Goal: Transaction & Acquisition: Purchase product/service

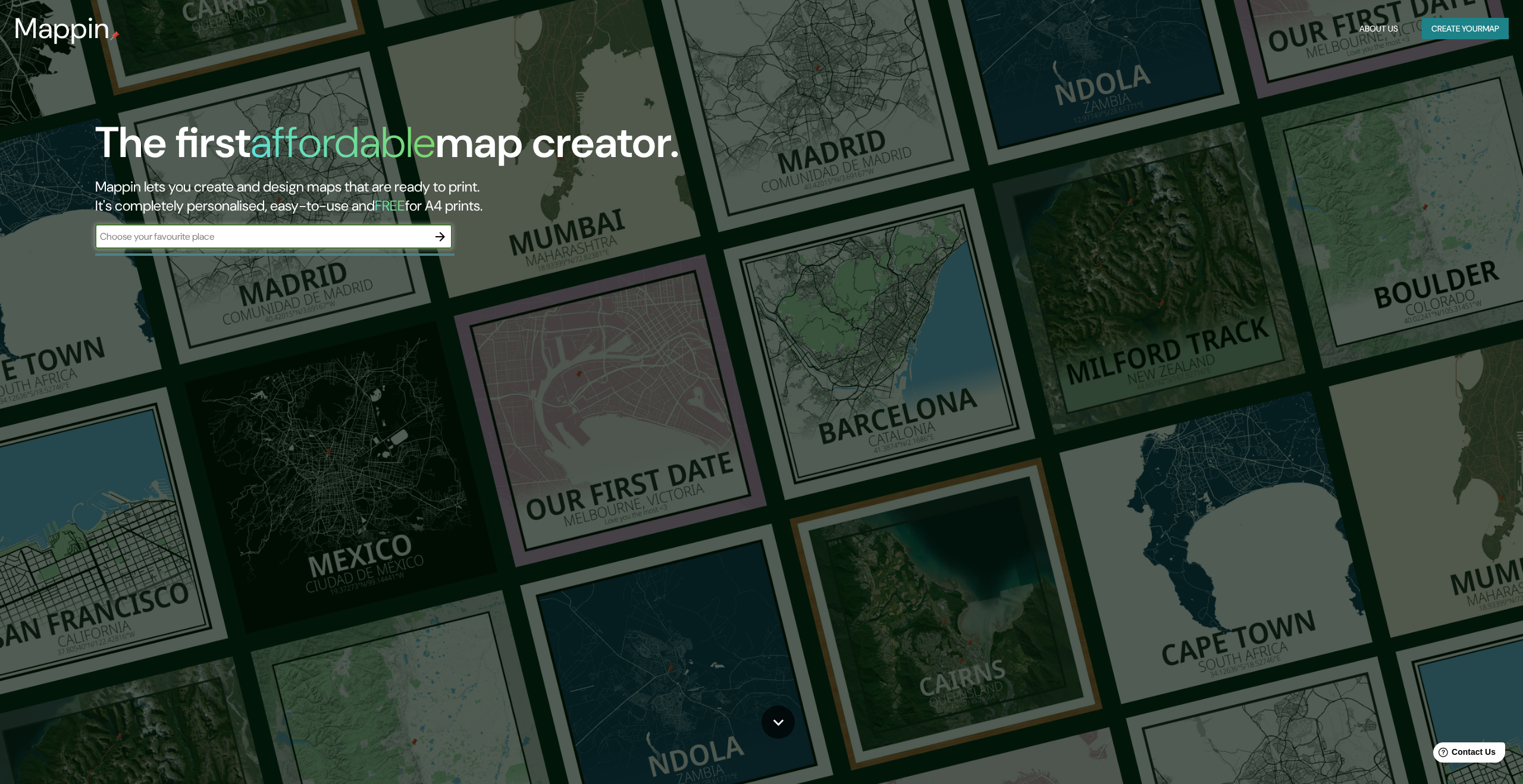
click at [390, 240] on input "text" at bounding box center [262, 237] width 333 height 14
type input "xochimilco"
click at [439, 239] on icon "button" at bounding box center [440, 237] width 15 height 15
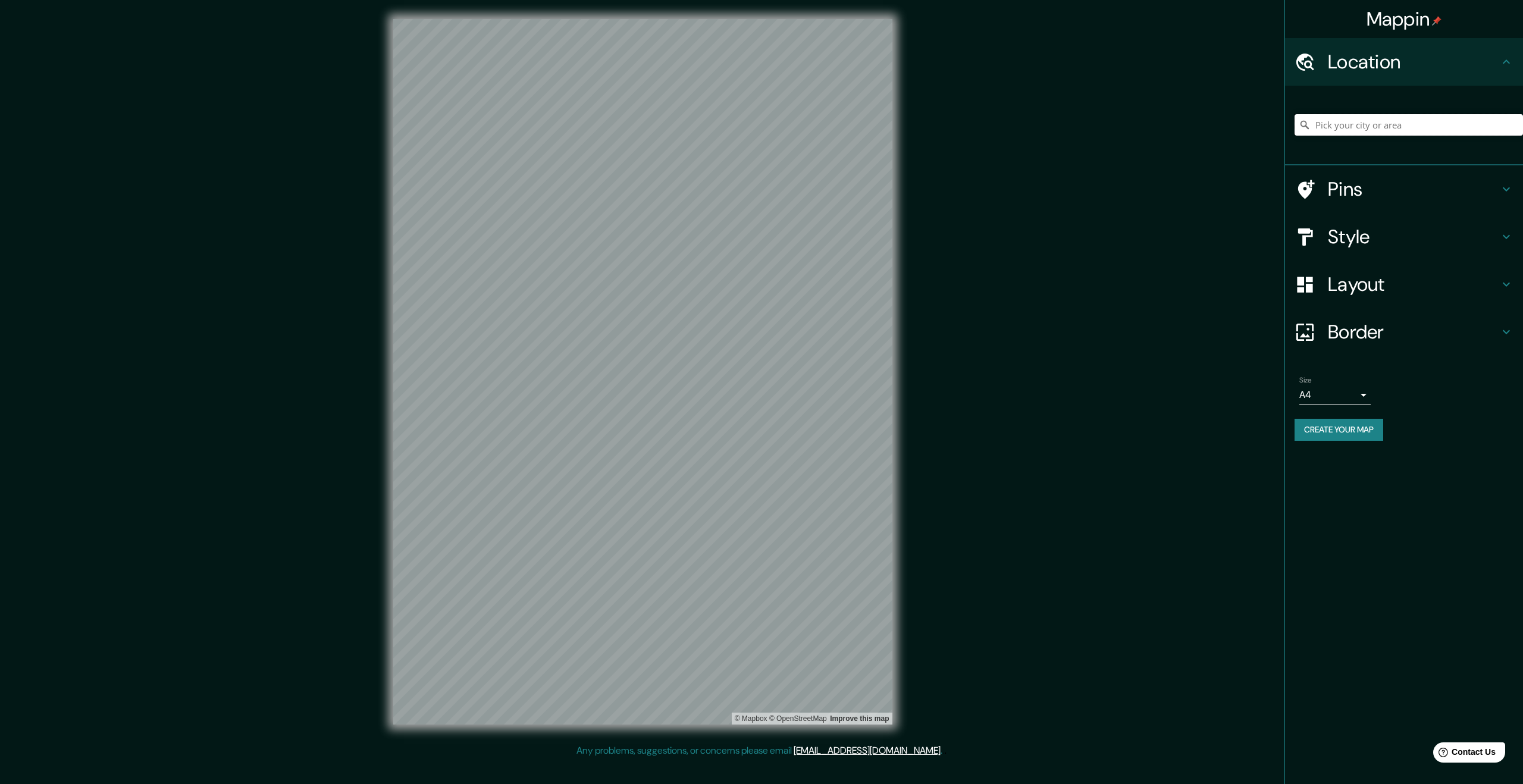
click at [1404, 122] on input "Pick your city or area" at bounding box center [1408, 124] width 228 height 22
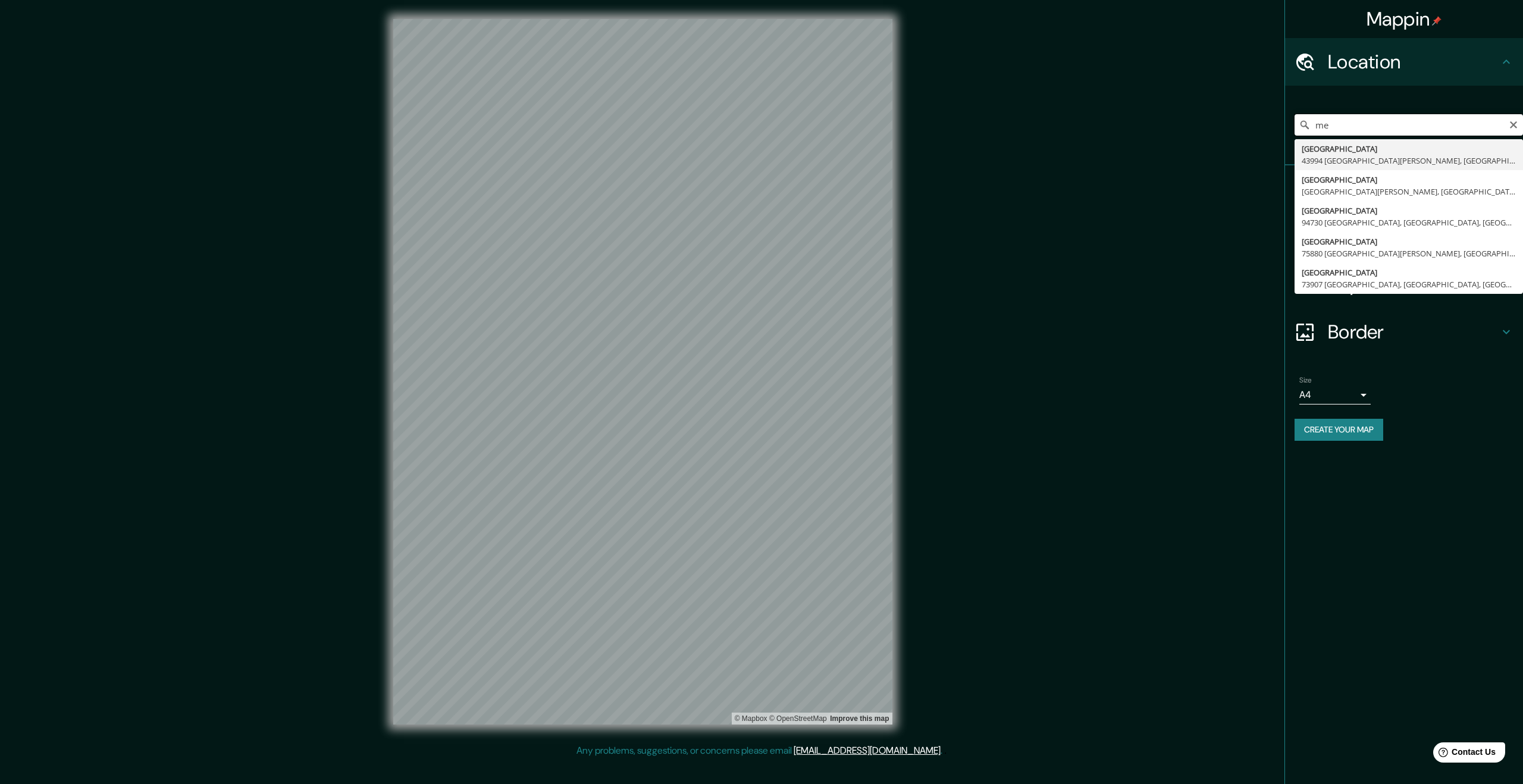
type input "m"
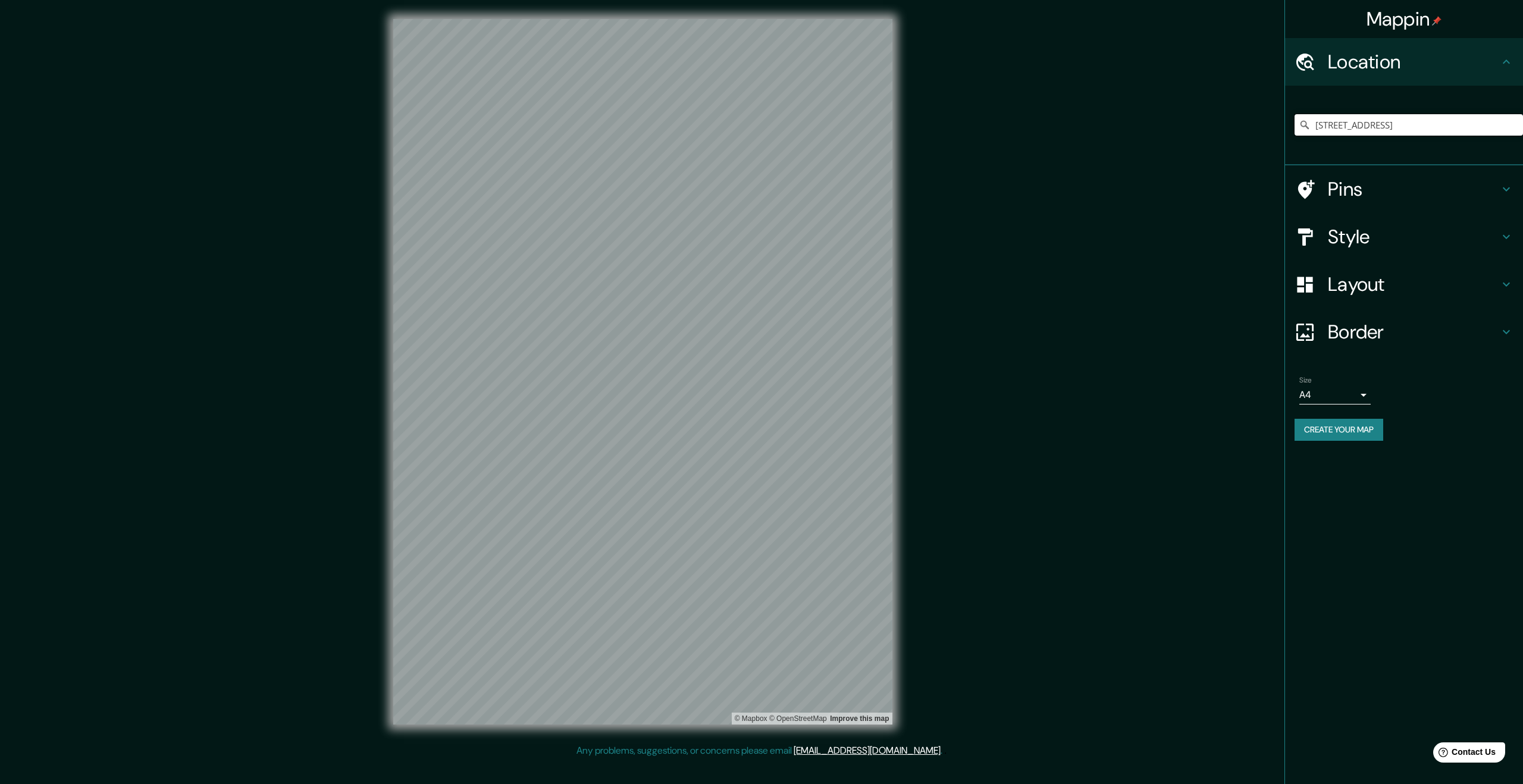
type input "Calle Redención 150, 16200 Ciudad de México, México"
click at [1379, 231] on h4 "Style" at bounding box center [1413, 237] width 172 height 24
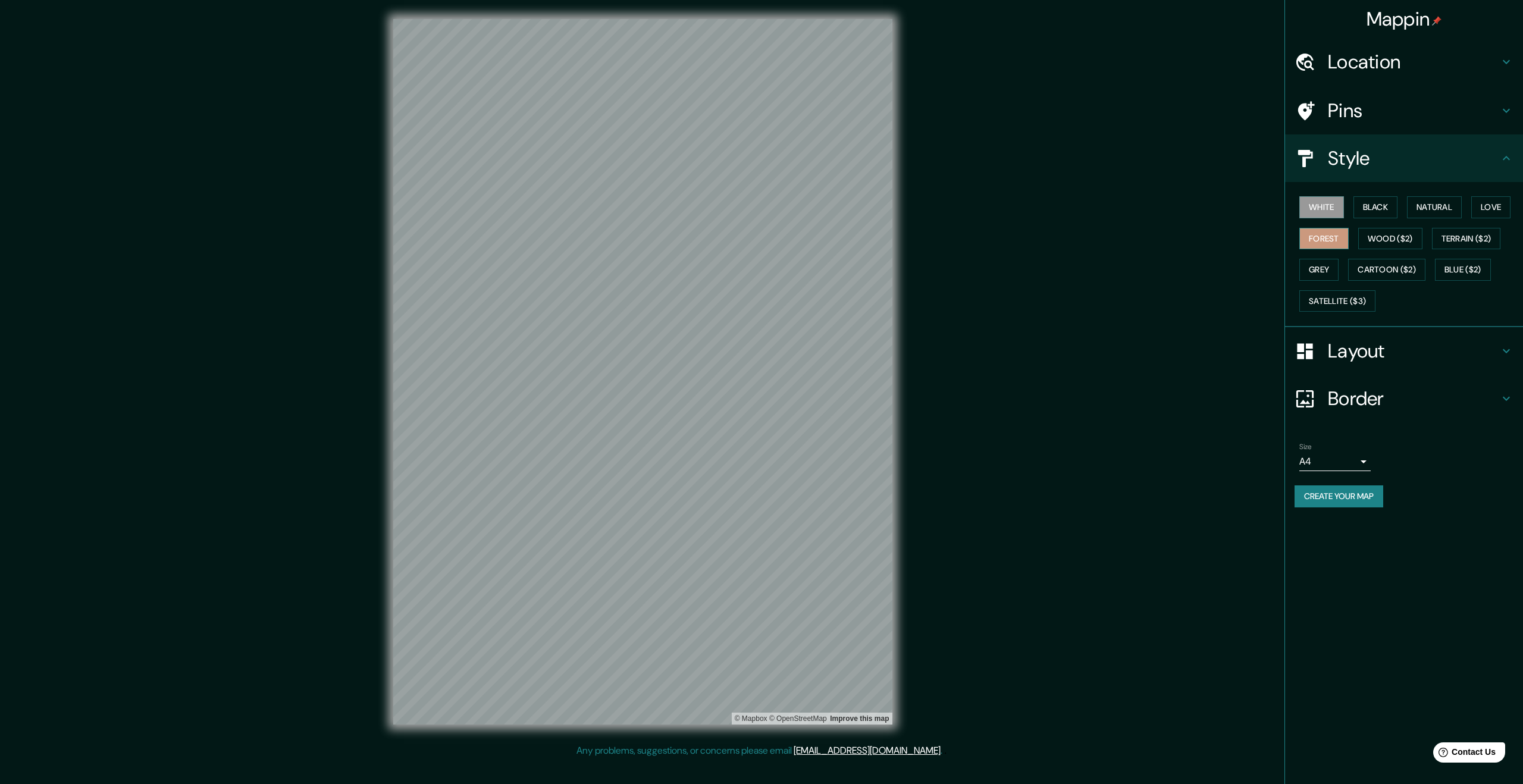
click at [1321, 246] on button "Forest" at bounding box center [1324, 239] width 49 height 22
click at [1458, 207] on button "Natural" at bounding box center [1434, 208] width 55 height 22
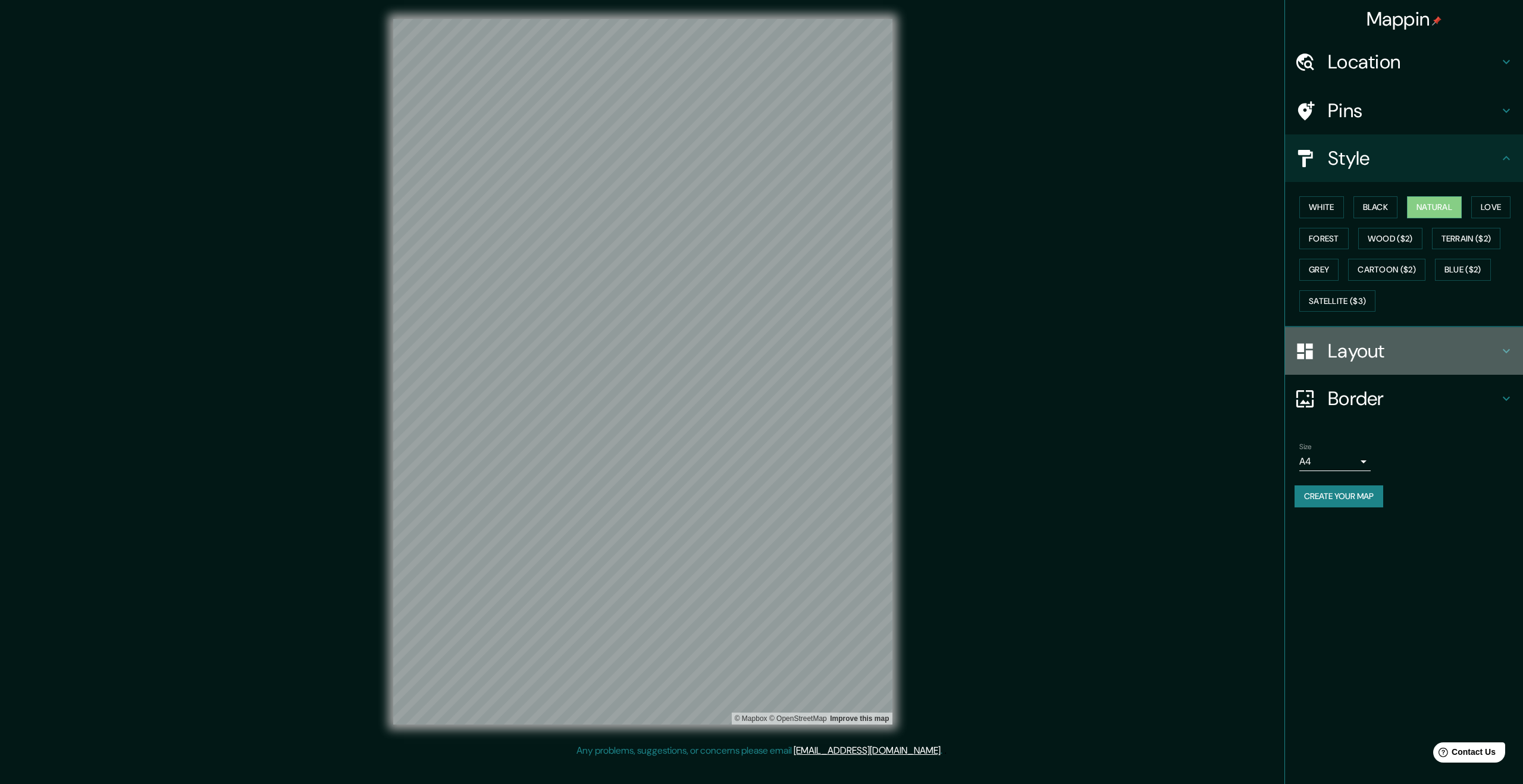
click at [1375, 349] on h4 "Layout" at bounding box center [1413, 351] width 172 height 24
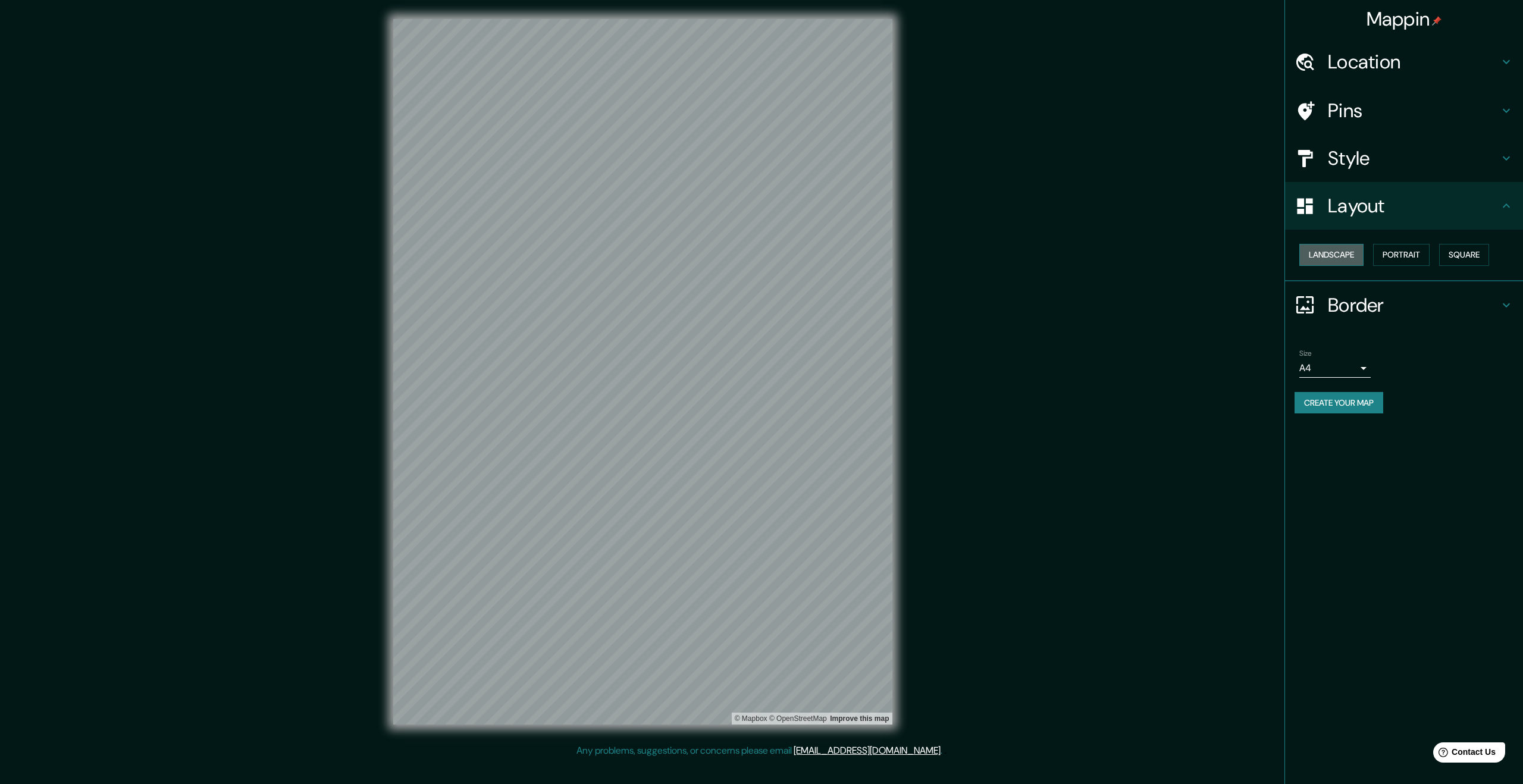
click at [1339, 256] on button "Landscape" at bounding box center [1331, 255] width 65 height 22
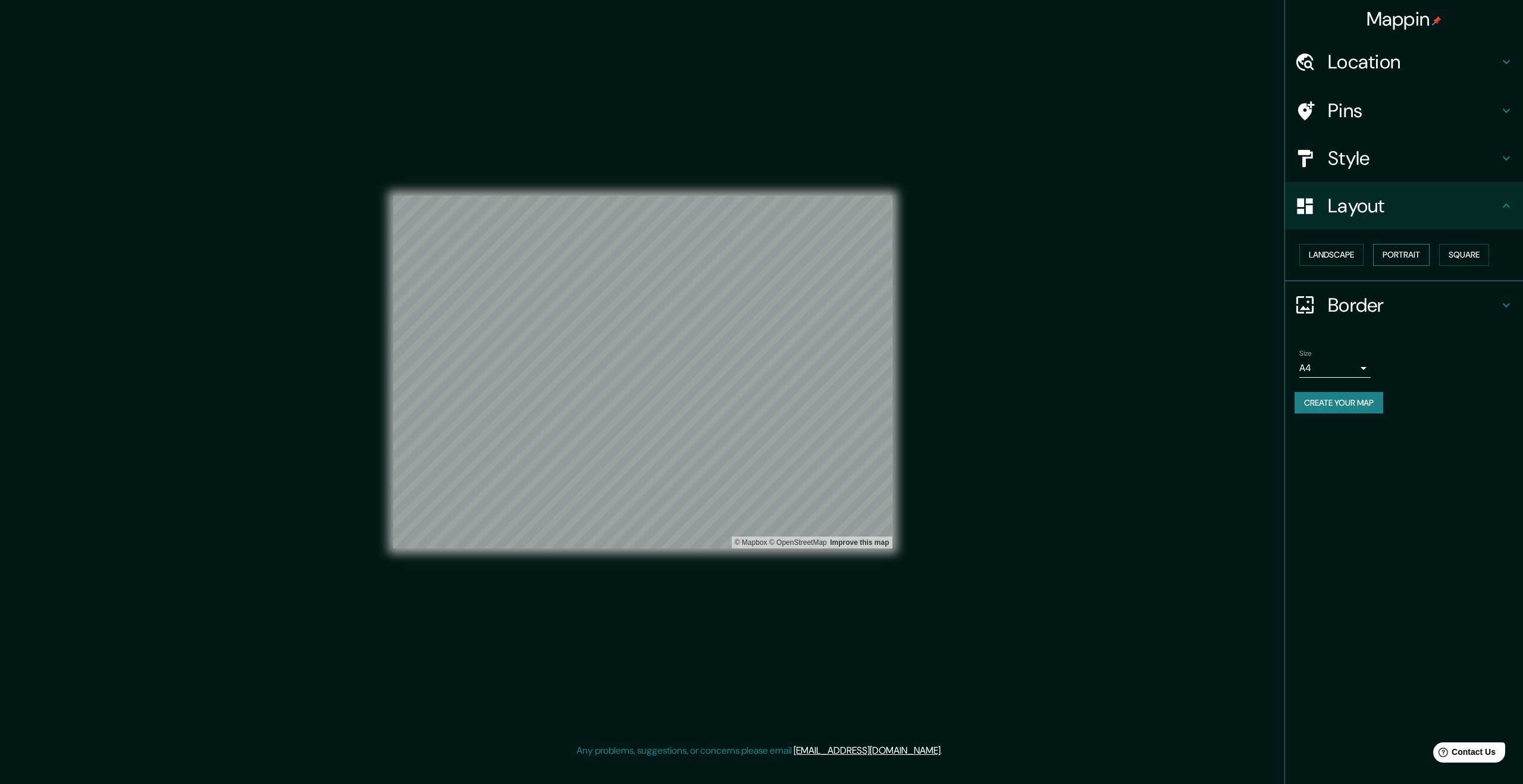
click at [1402, 260] on button "Portrait" at bounding box center [1401, 255] width 56 height 22
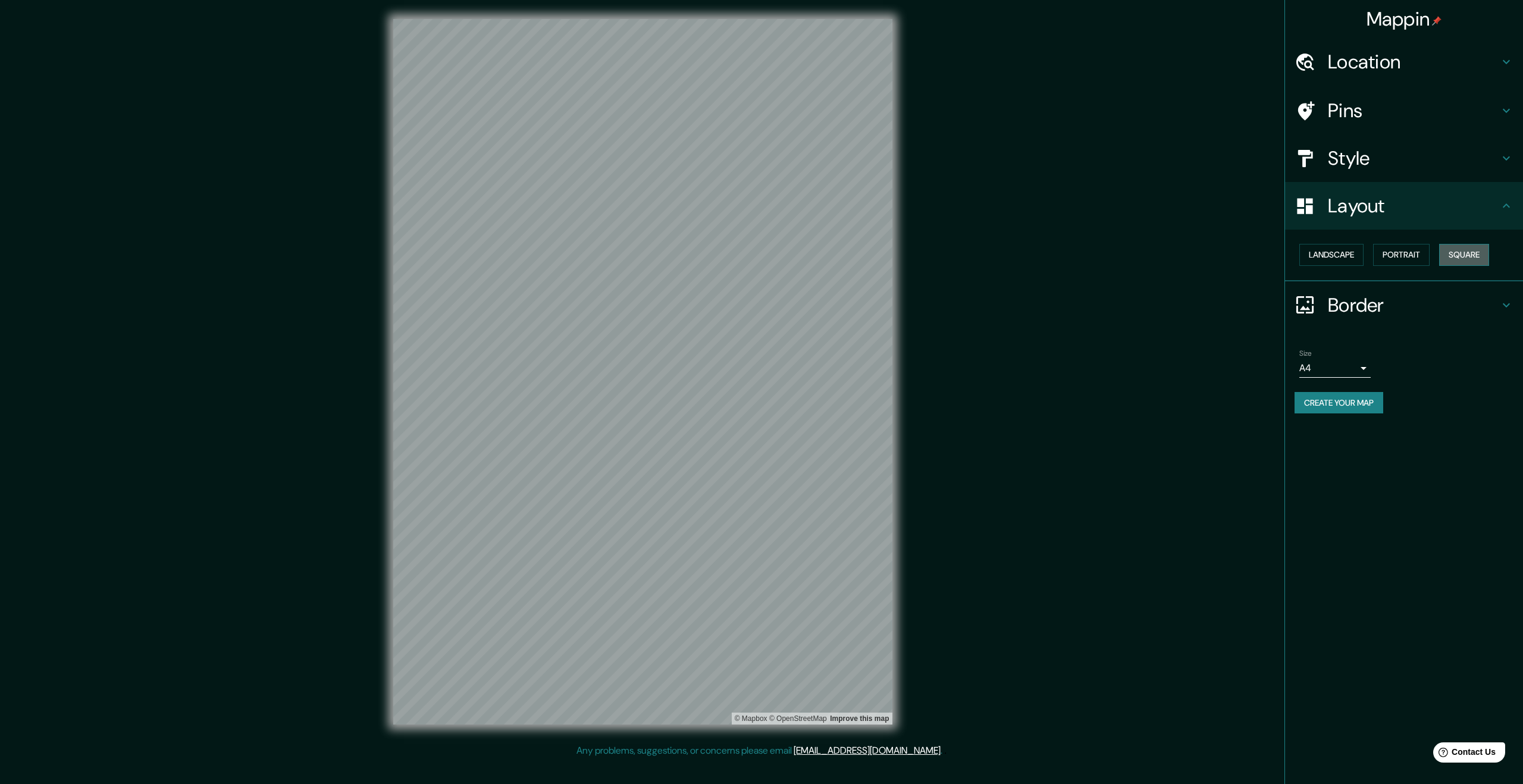
click at [1459, 257] on button "Square" at bounding box center [1464, 255] width 50 height 22
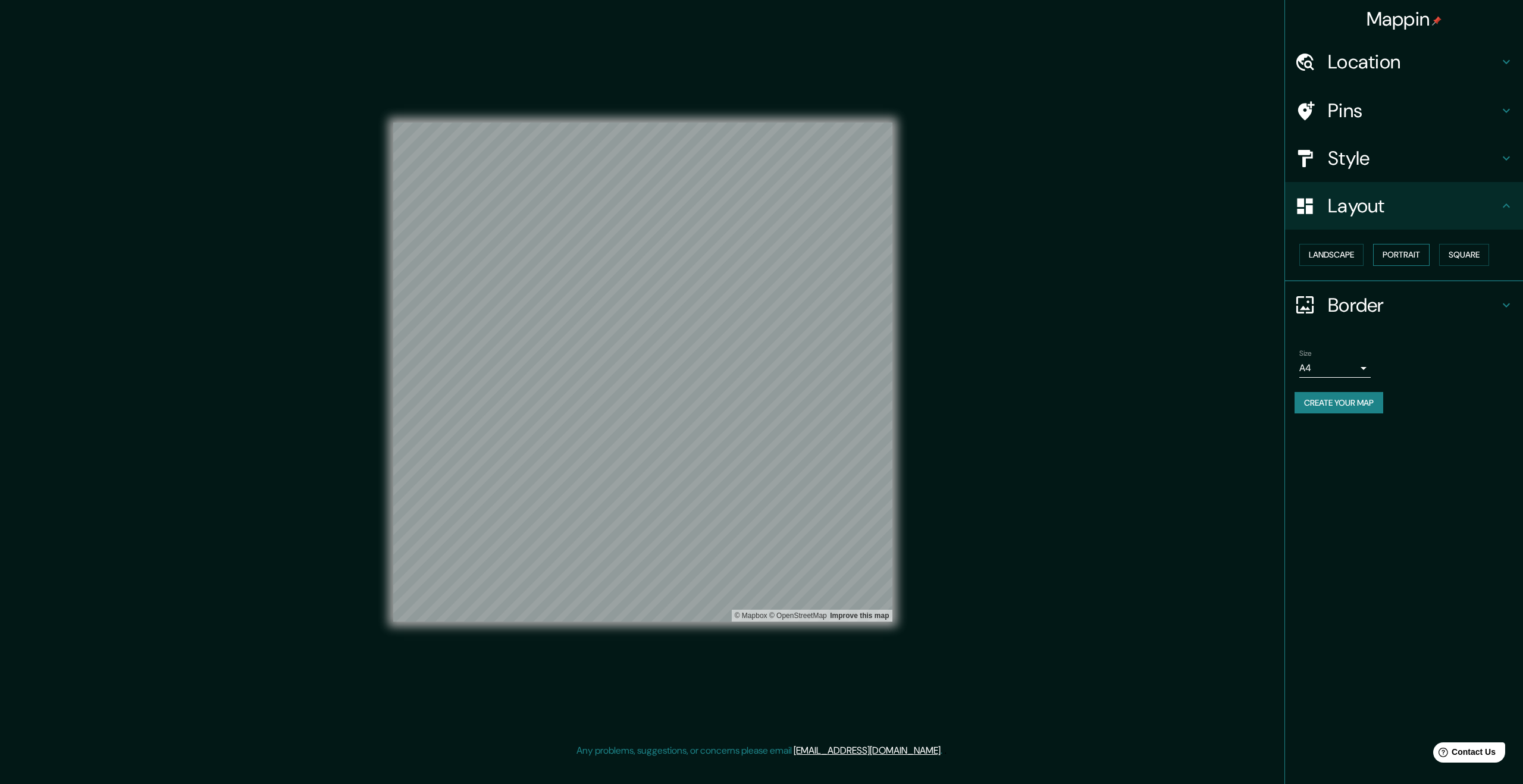
click at [1406, 256] on button "Portrait" at bounding box center [1401, 255] width 56 height 22
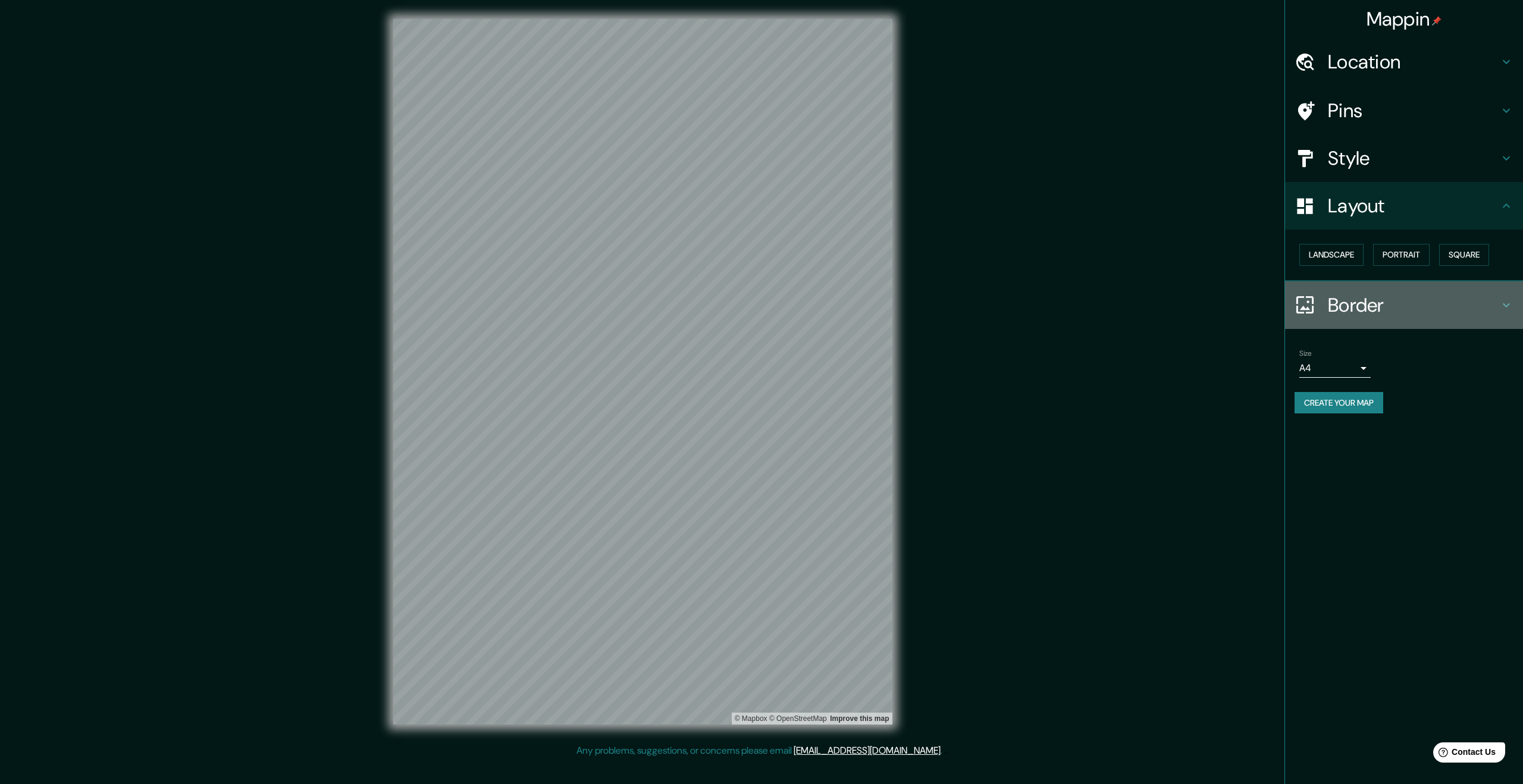
click at [1401, 305] on h4 "Border" at bounding box center [1413, 305] width 172 height 24
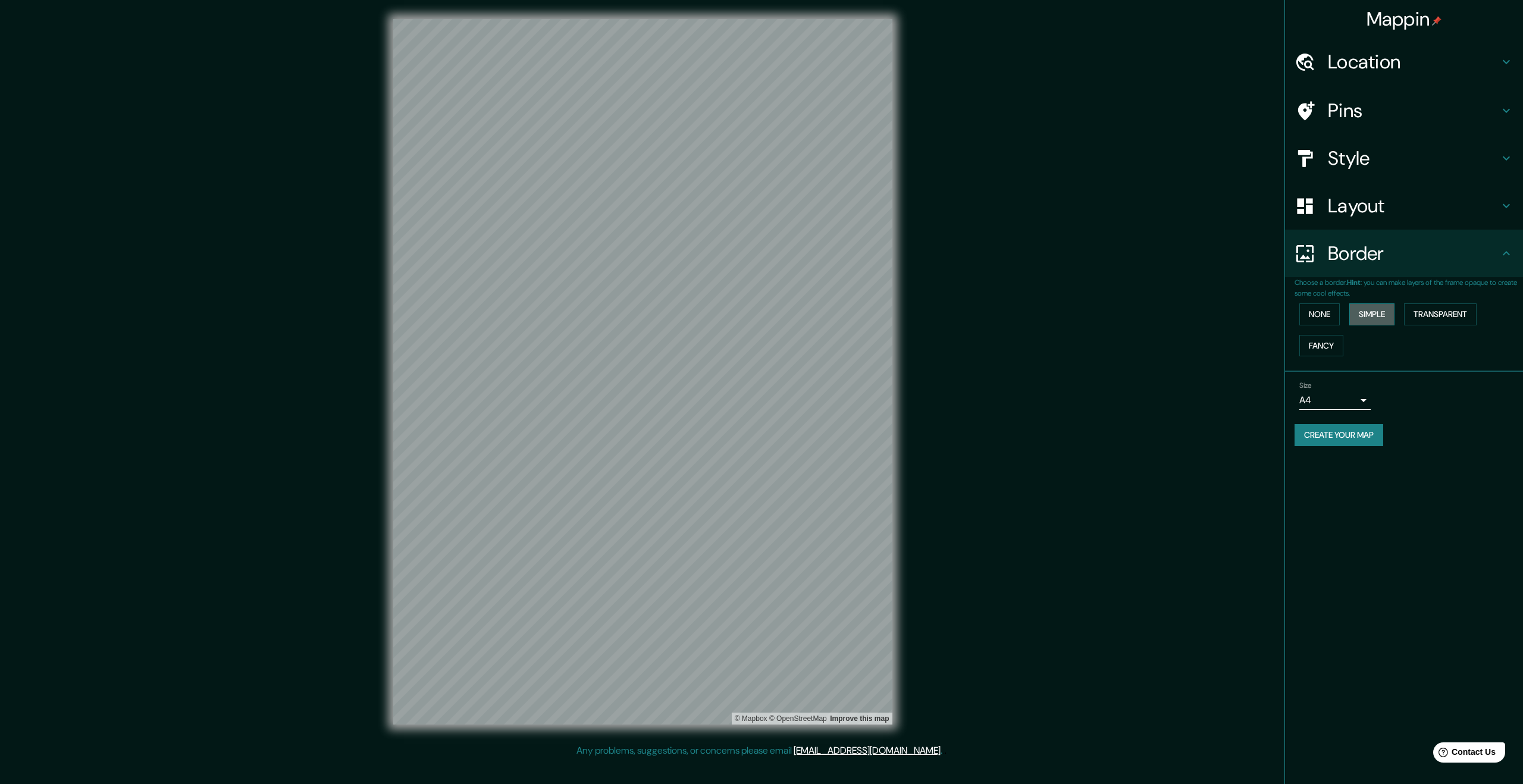
click at [1382, 310] on button "Simple" at bounding box center [1372, 315] width 45 height 22
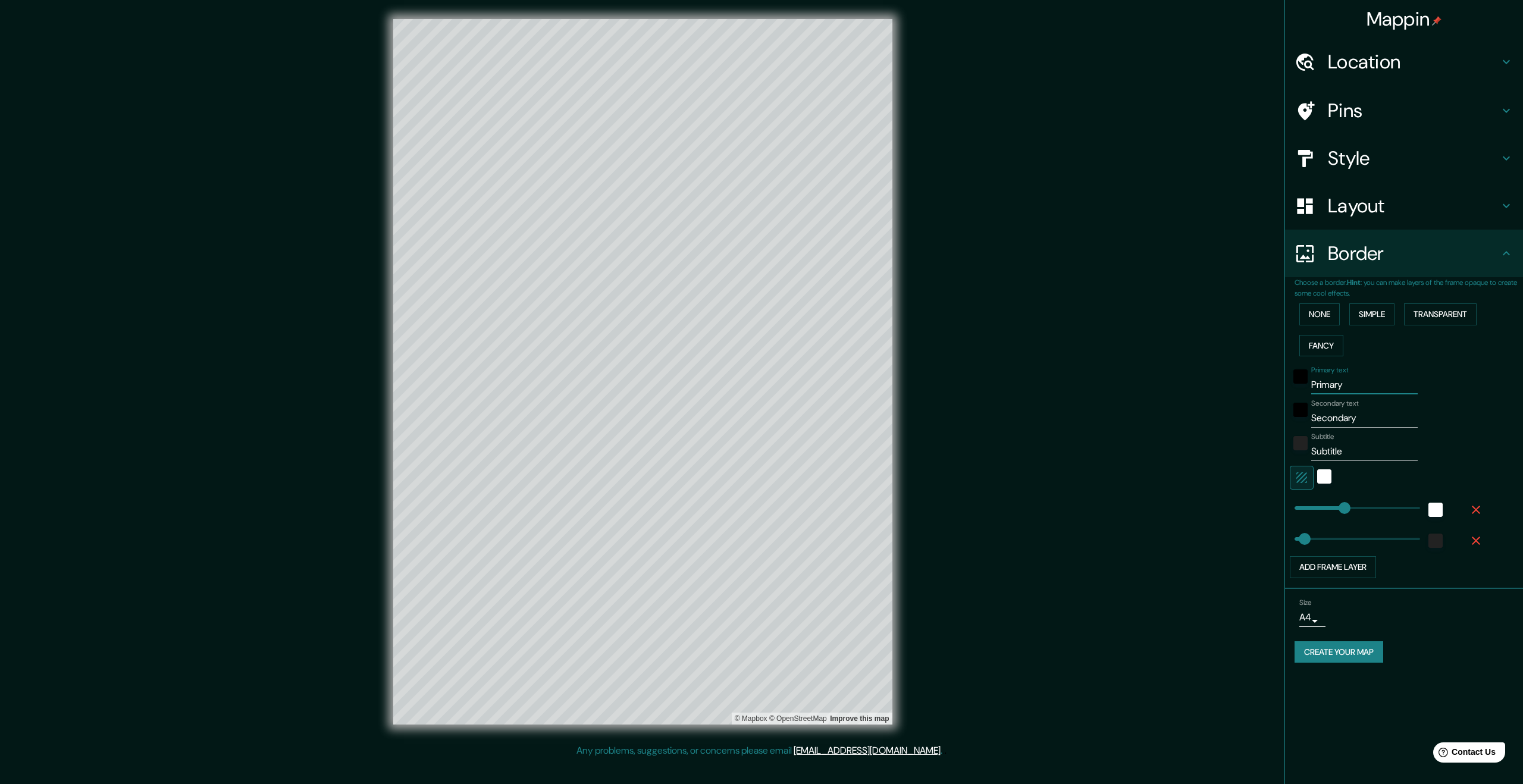
drag, startPoint x: 1354, startPoint y: 382, endPoint x: 1341, endPoint y: 372, distance: 16.4
click at [1341, 372] on div "Primary text Primary" at bounding box center [1364, 380] width 106 height 28
type input "r"
type input "336"
type input "67"
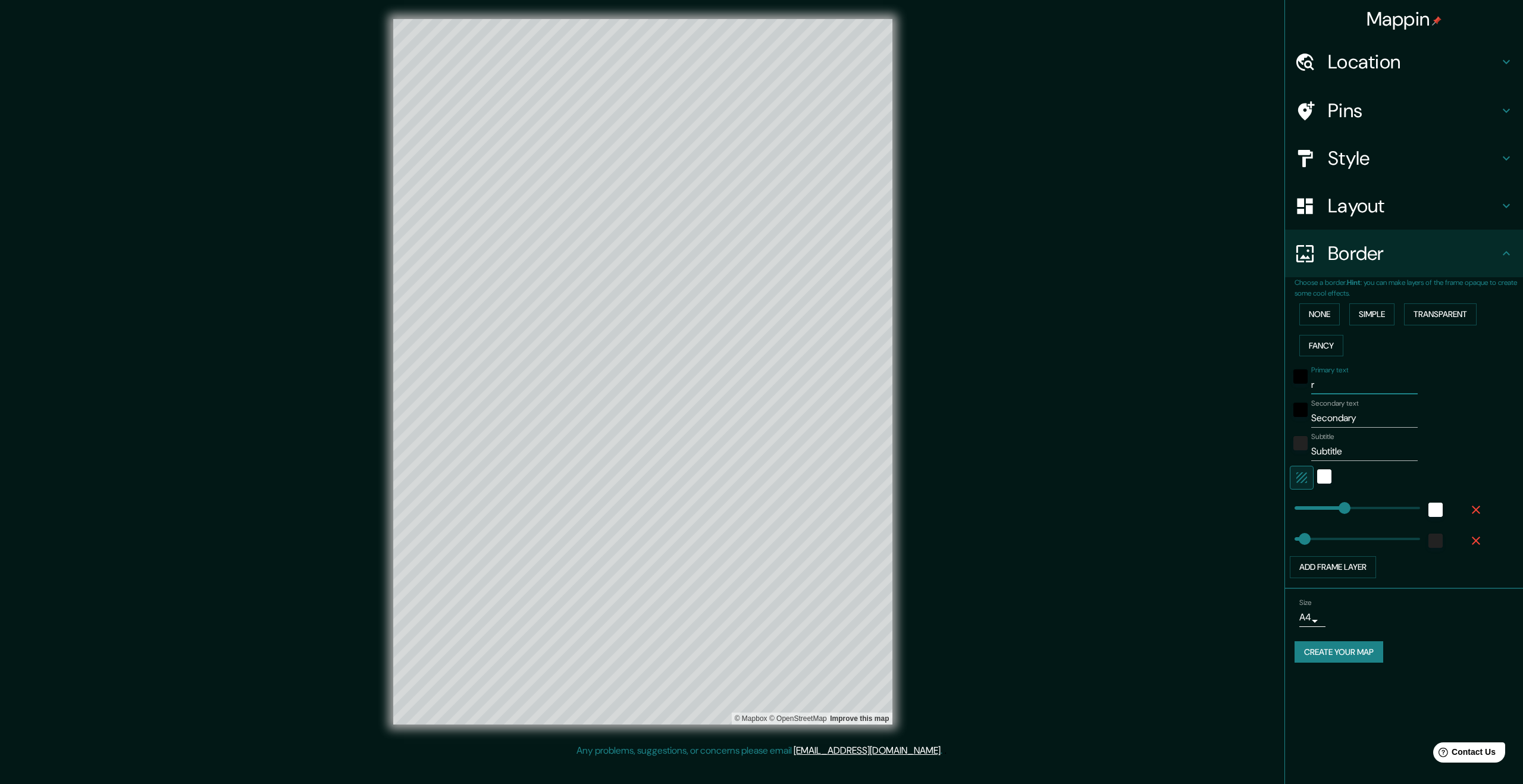
type input "re"
type input "336"
type input "67"
type input "red"
type input "336"
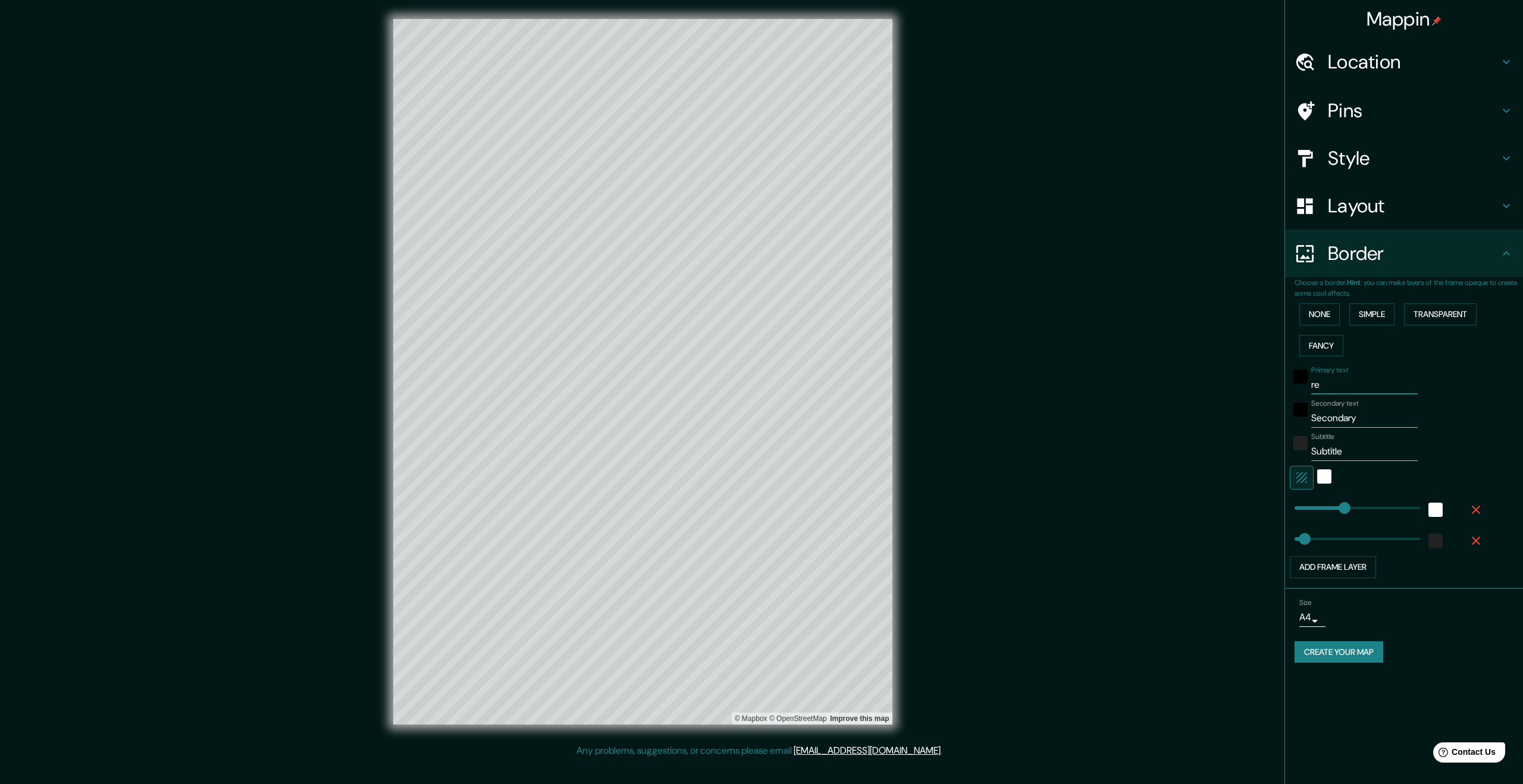
type input "67"
type input "rede"
type input "336"
type input "67"
type input "reden"
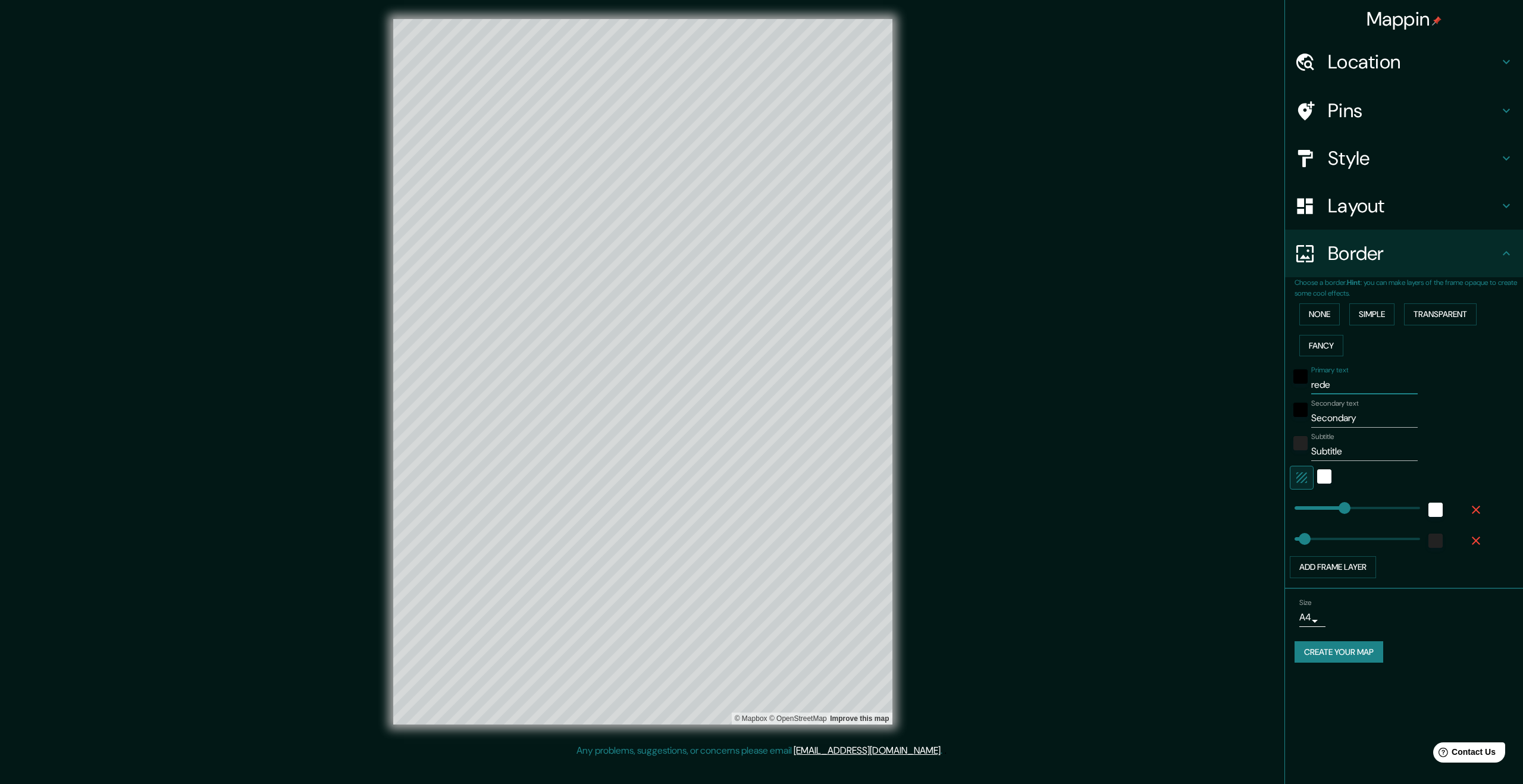
type input "336"
type input "67"
type input "redenc"
type input "336"
type input "67"
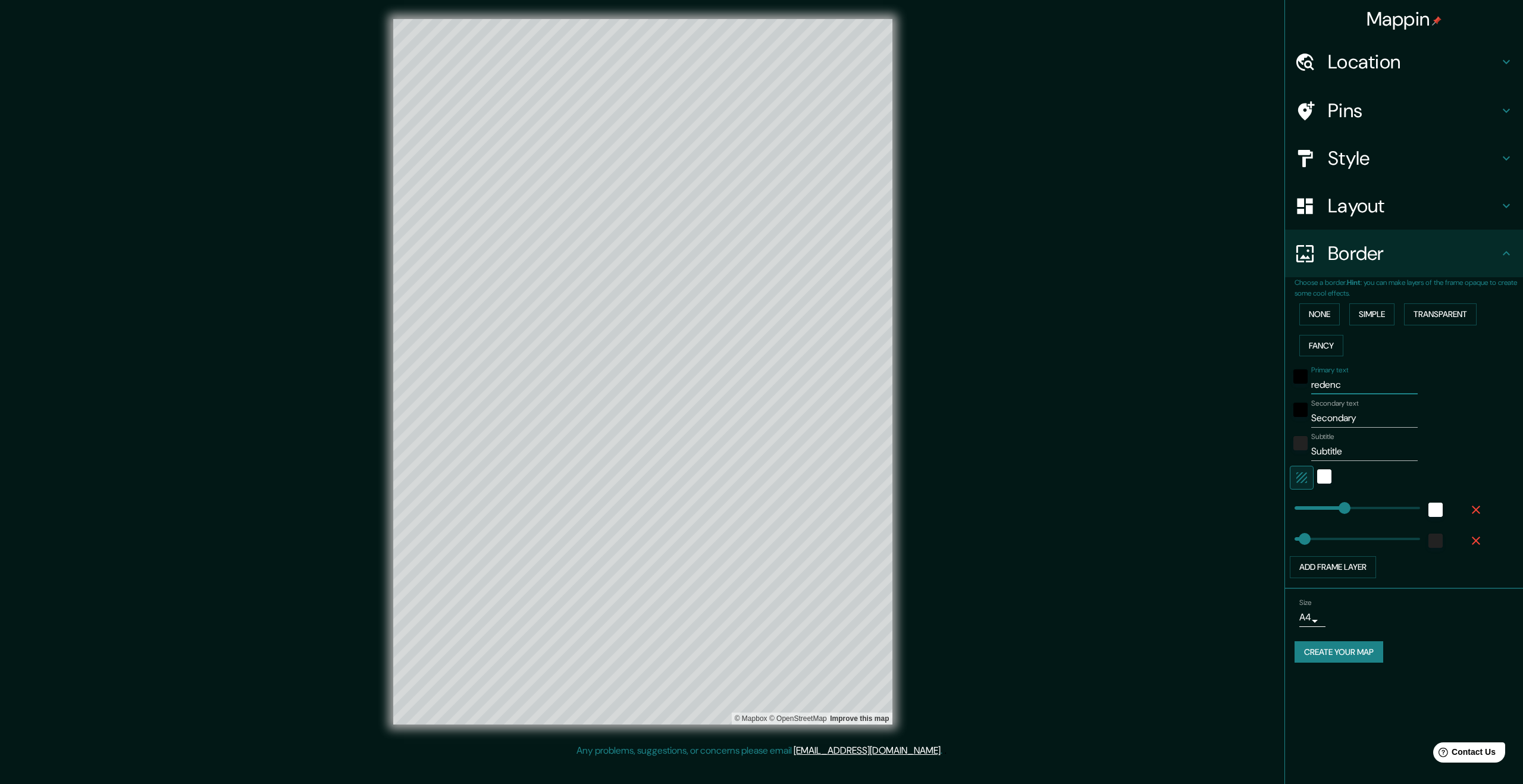
type input "redenci"
type input "336"
type input "67"
type input "redenci´"
type input "336"
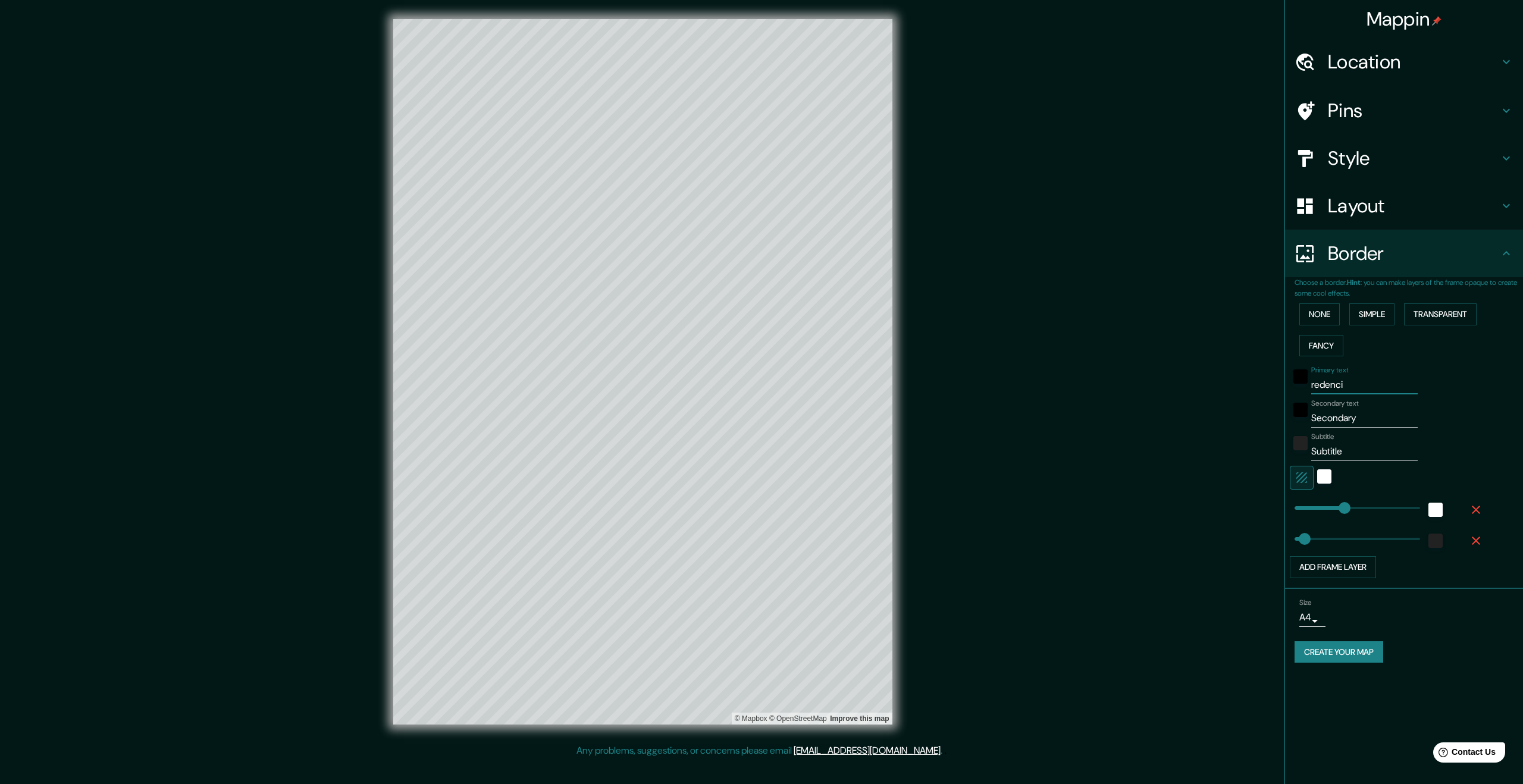
type input "67"
type input "redenció"
type input "336"
type input "67"
type input "redención"
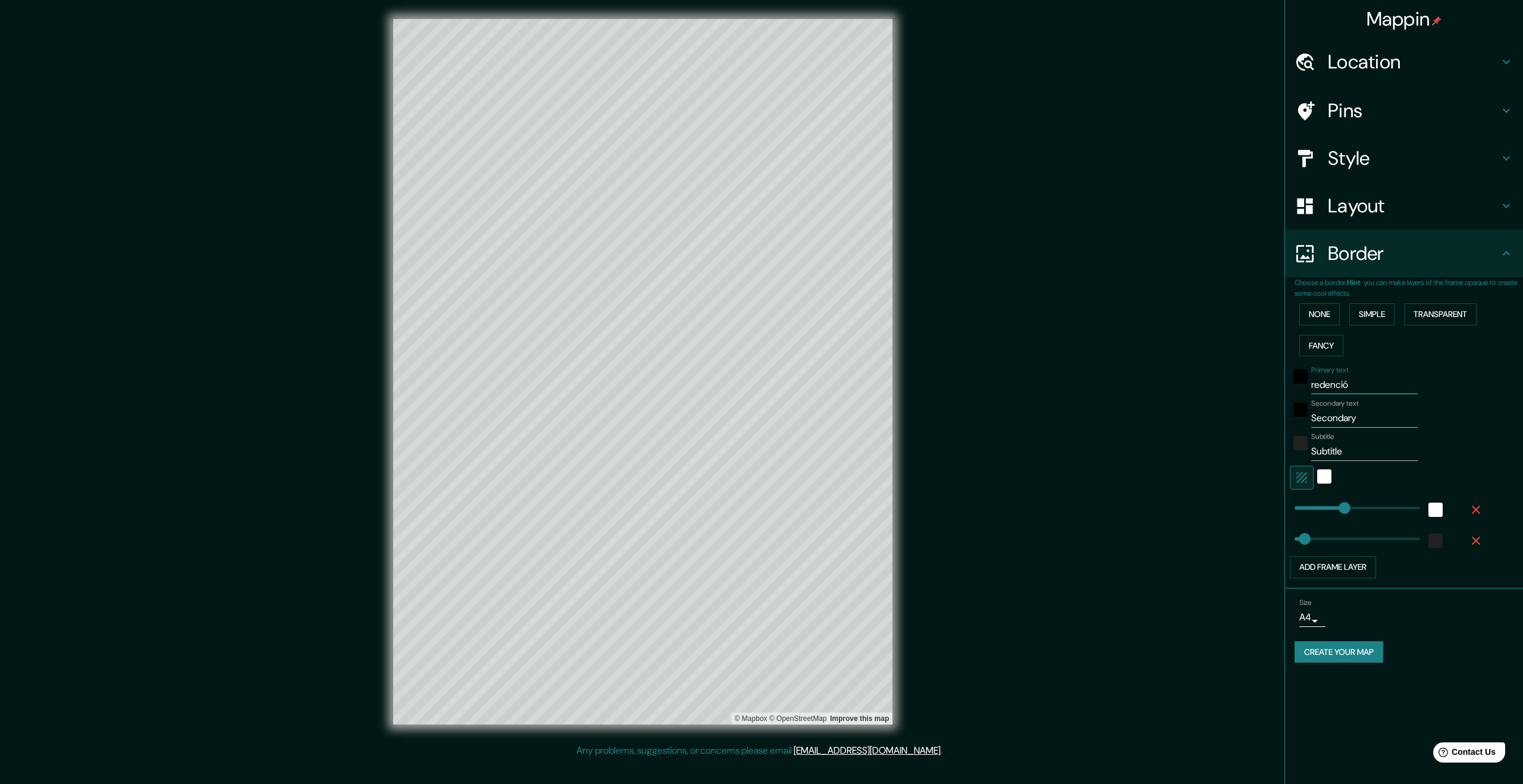
type input "336"
type input "67"
type input "redención"
type input "336"
type input "67"
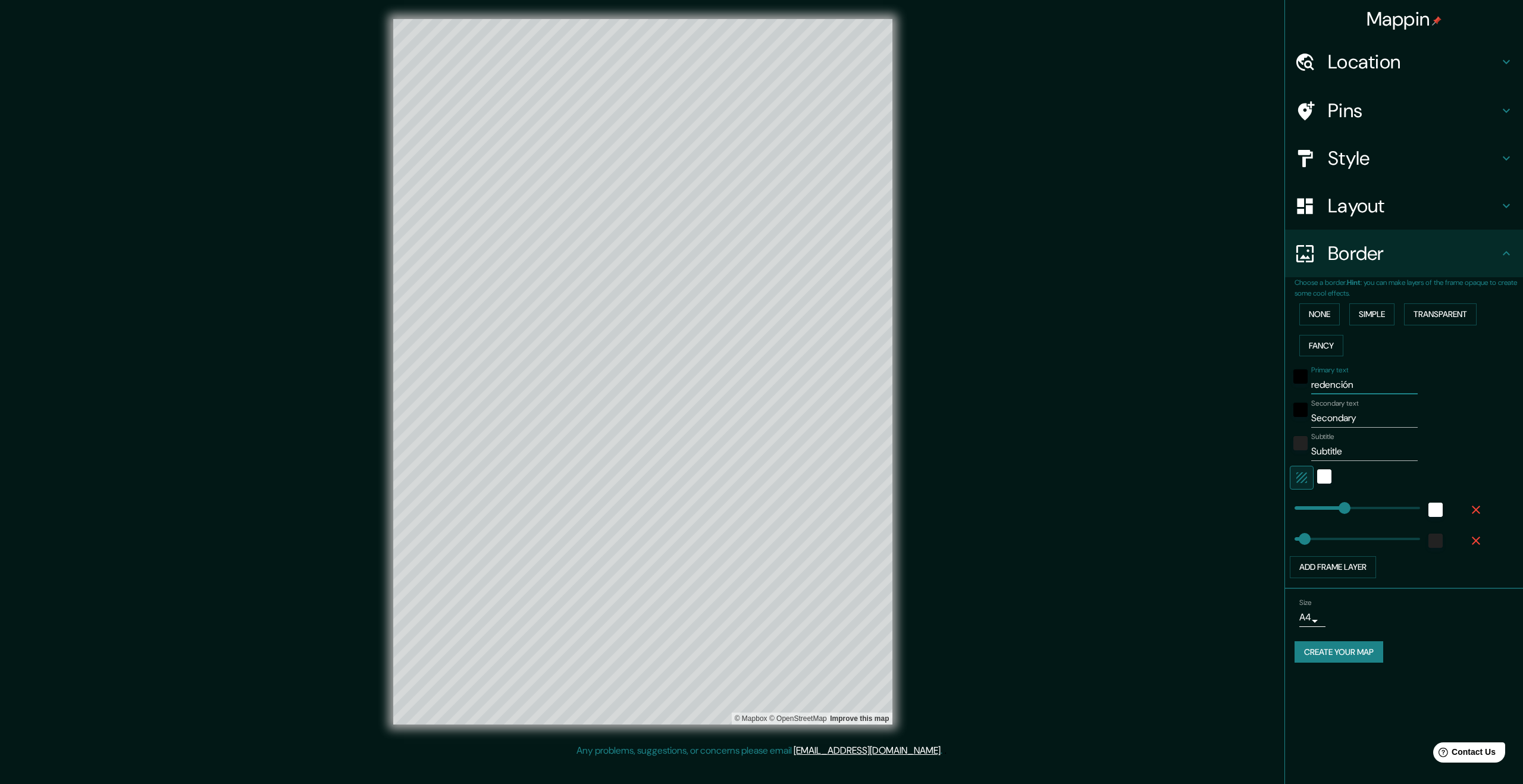
type input "redención 1"
type input "336"
type input "67"
type input "redención 15"
type input "336"
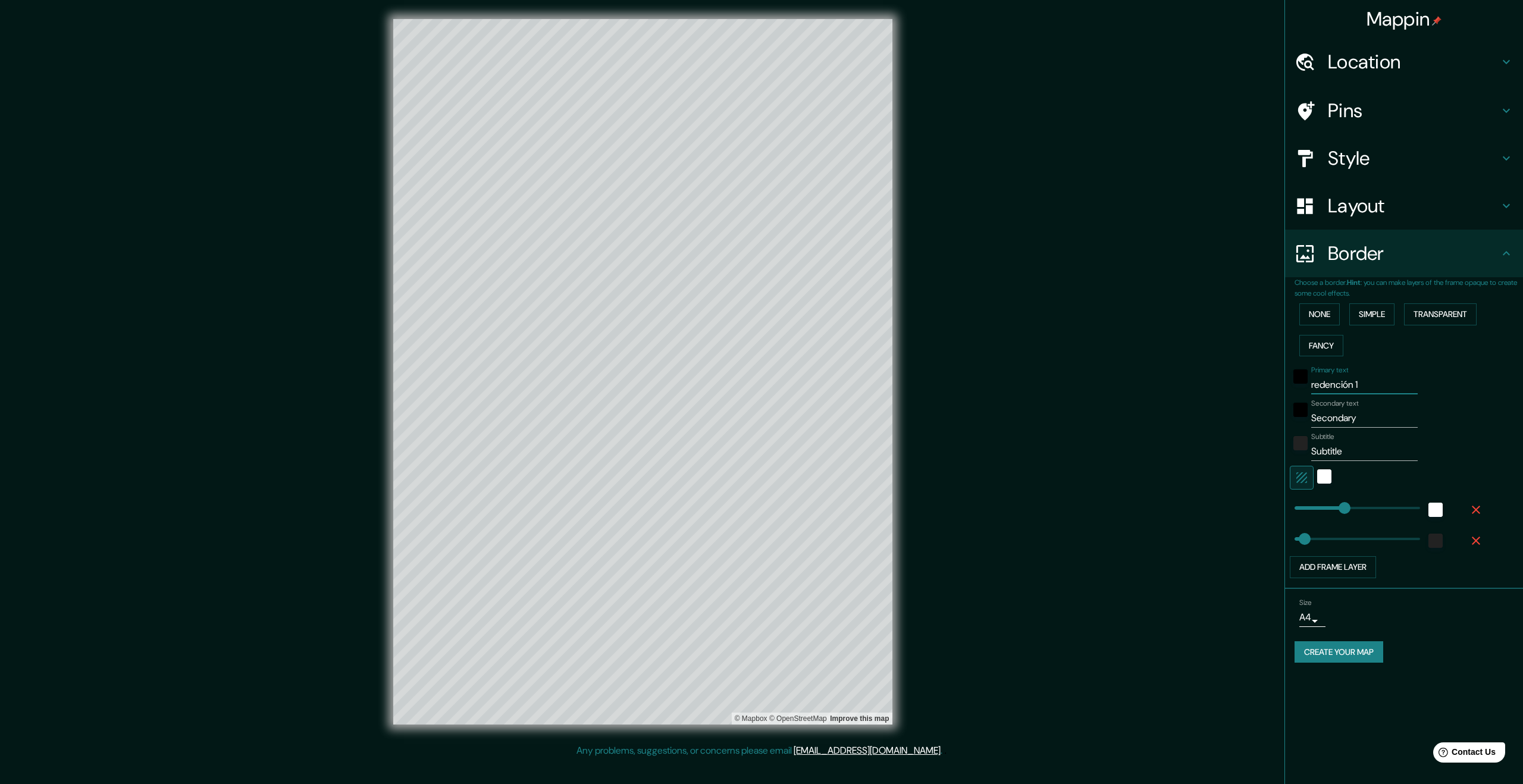
type input "67"
type input "redención 150"
type input "336"
type input "67"
type input "redención 150"
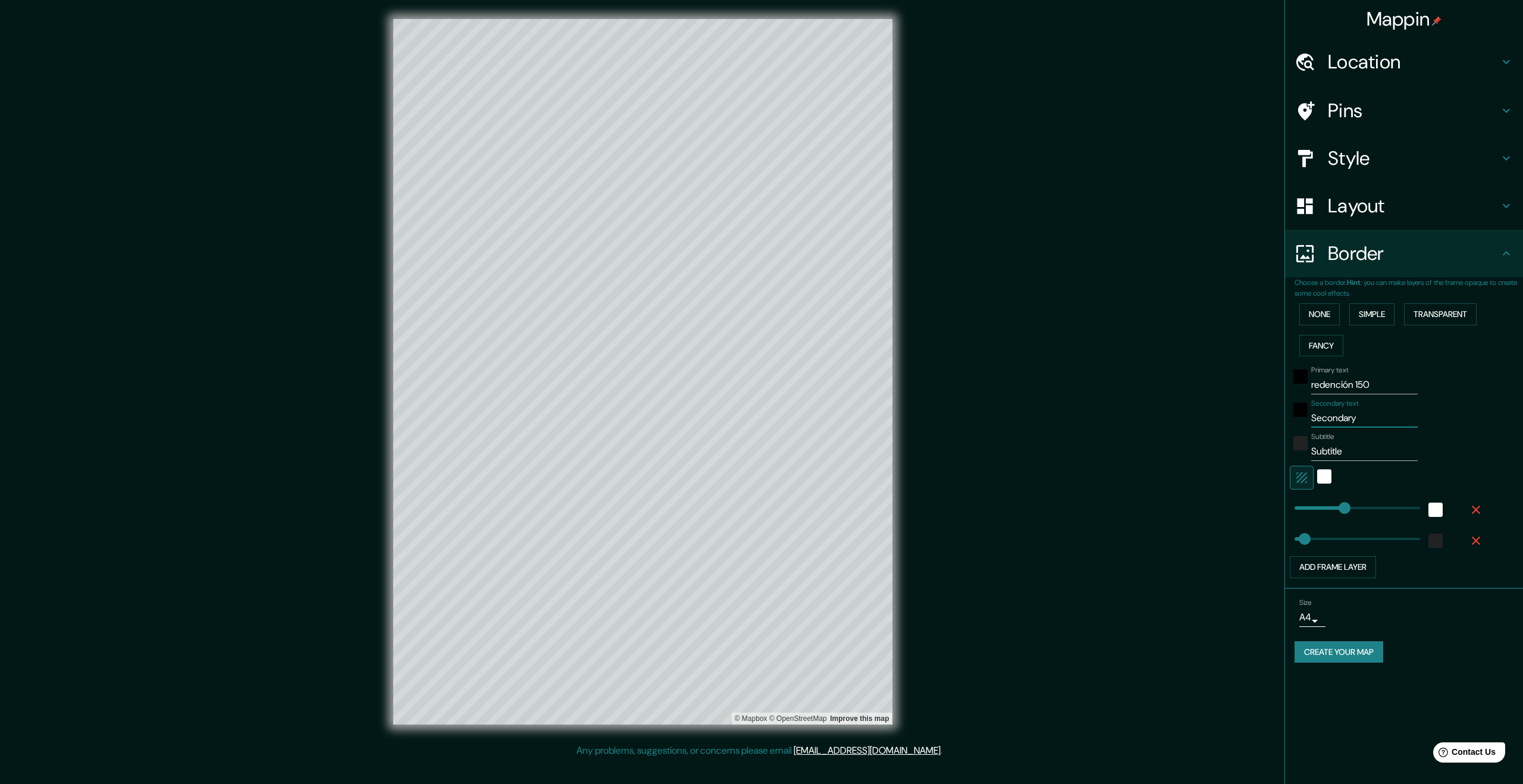
drag, startPoint x: 1375, startPoint y: 413, endPoint x: 1360, endPoint y: 403, distance: 18.0
click at [1360, 403] on div "Secondary text Secondary" at bounding box center [1364, 413] width 106 height 28
type input "X"
type input "336"
type input "67"
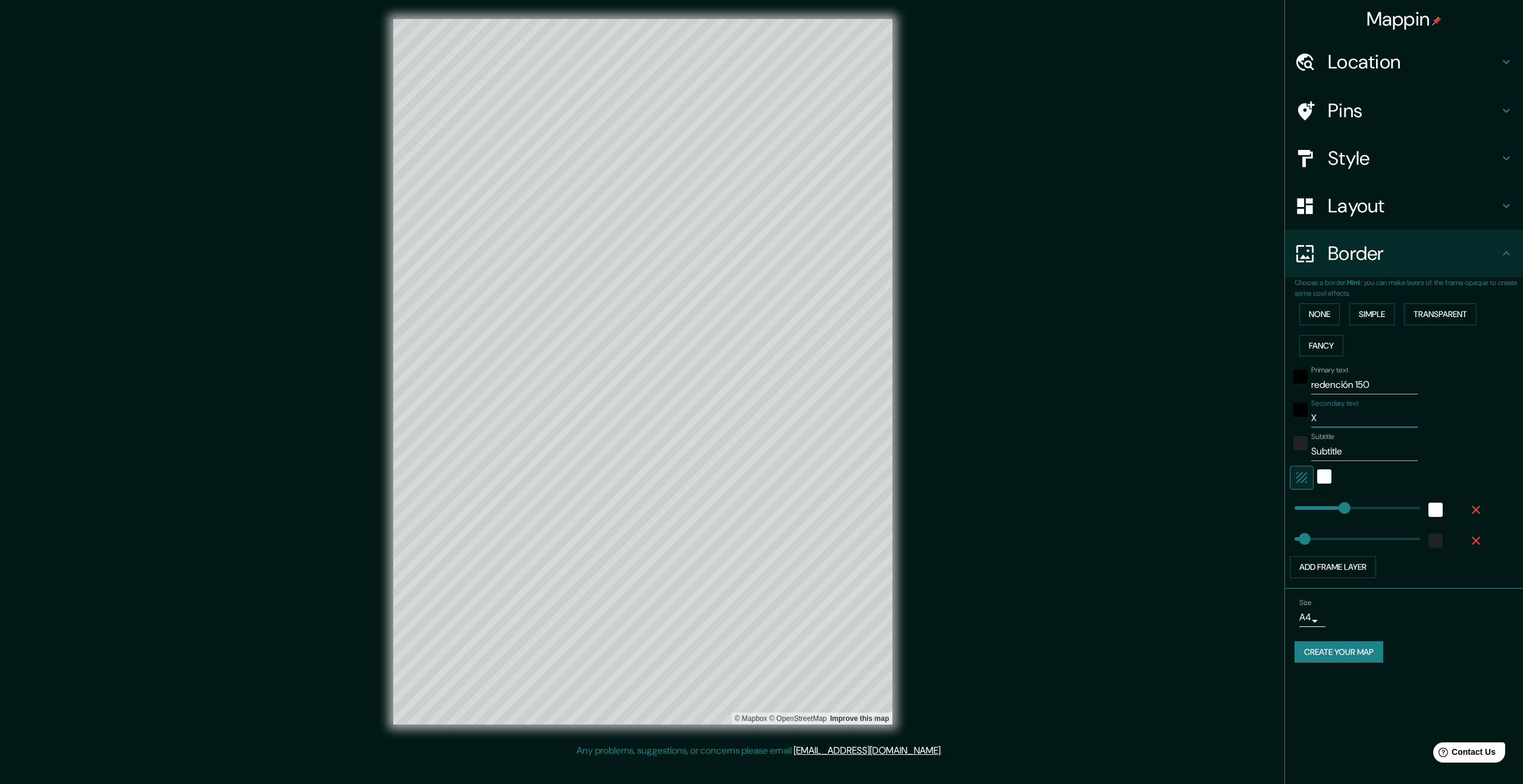
type input "Xo"
type input "336"
type input "67"
type input "Xoc"
type input "336"
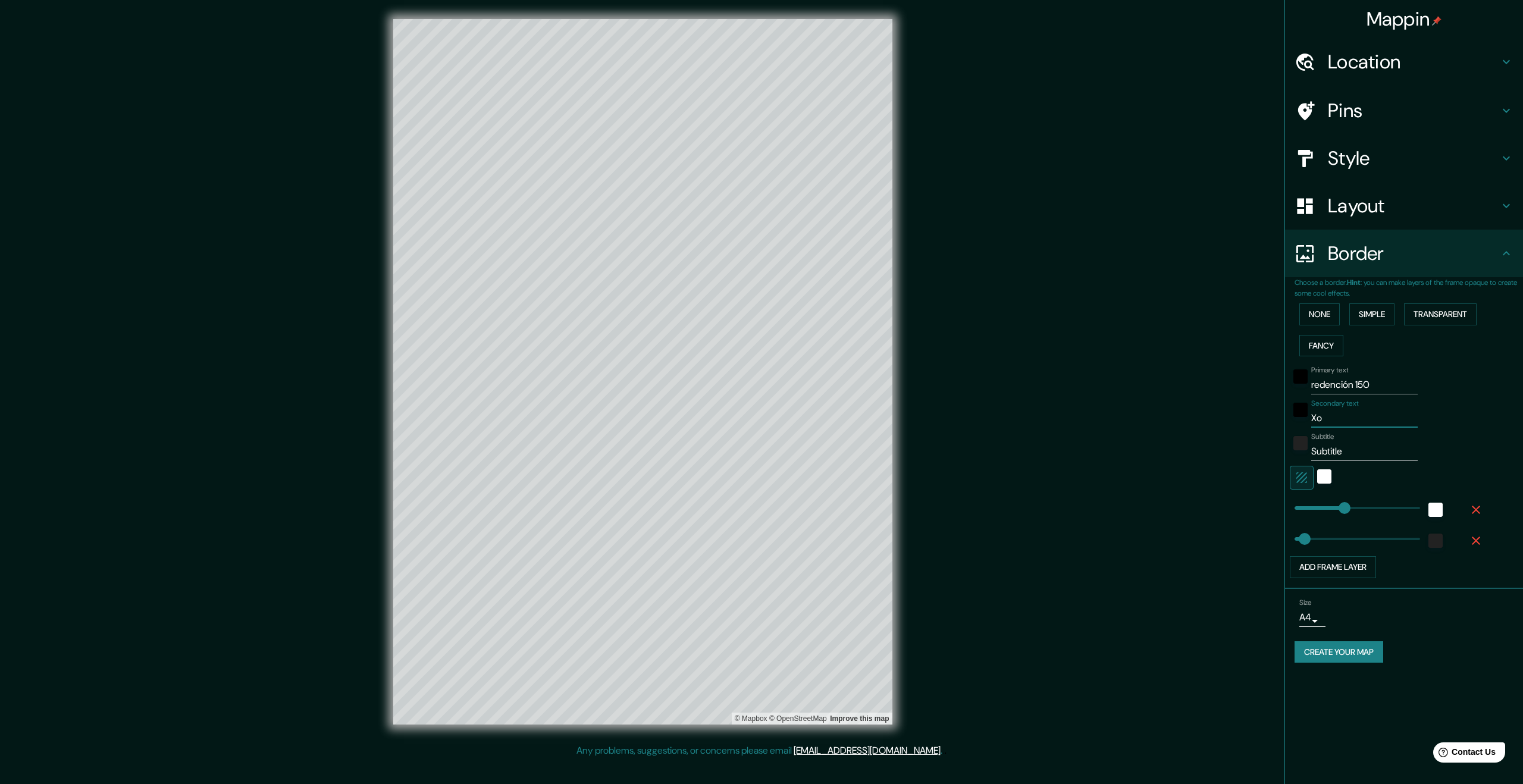
type input "67"
type input "Xoch"
type input "336"
type input "67"
type input "Xochi"
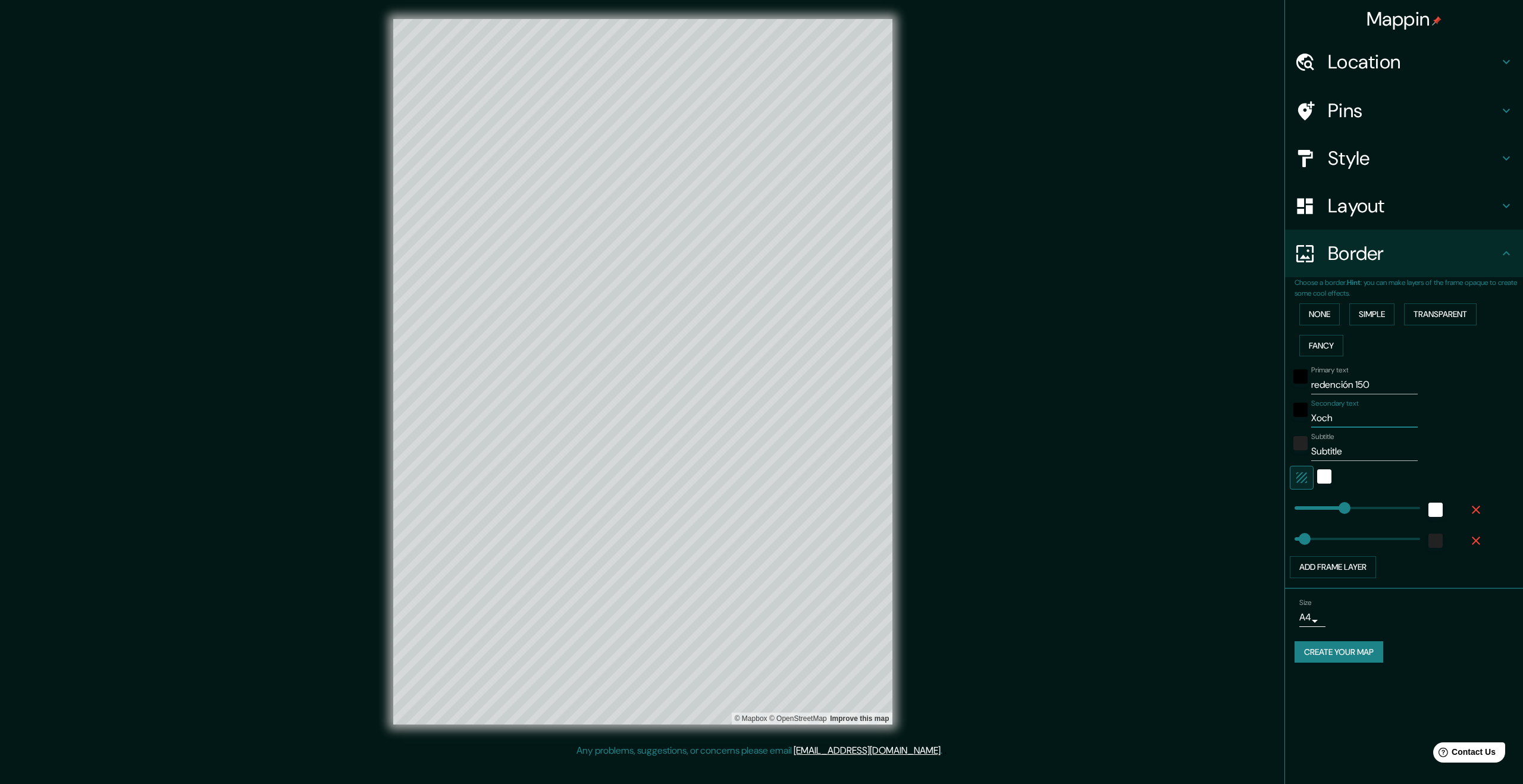
type input "336"
type input "67"
type input "Xochim"
type input "336"
type input "67"
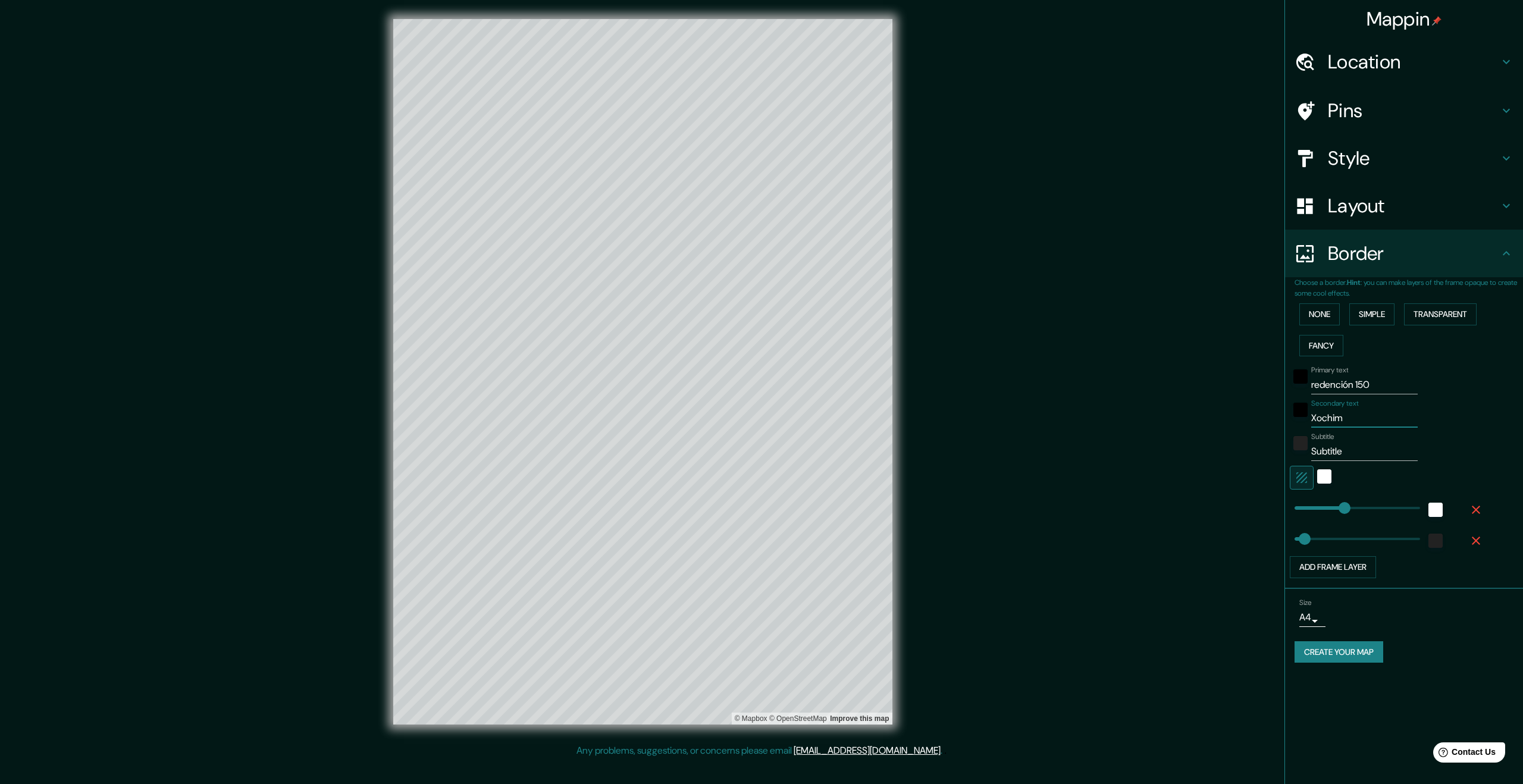
type input "Xochimi"
type input "336"
type input "67"
type input "Xochimil"
type input "336"
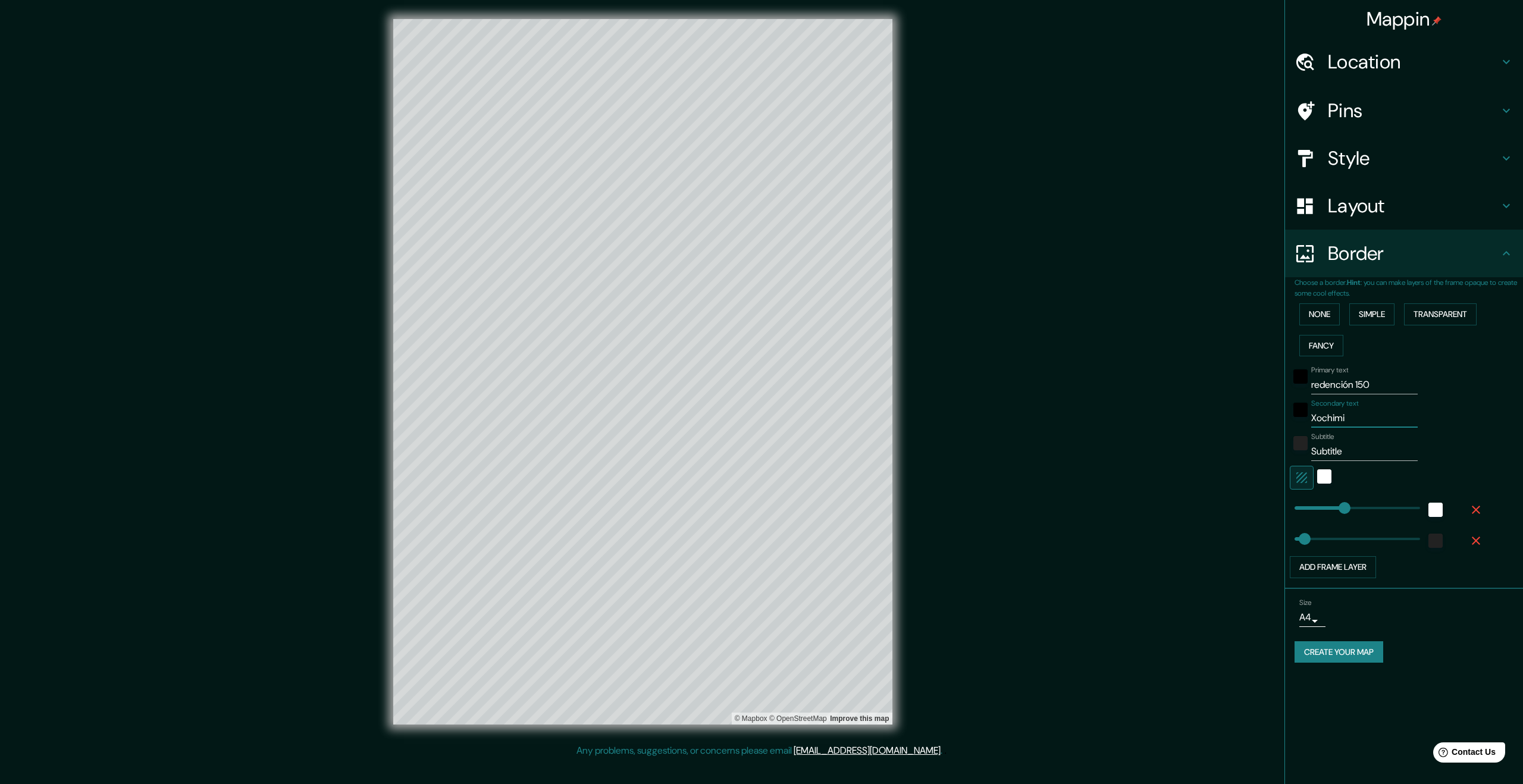
type input "67"
type input "Xochimilc"
type input "336"
type input "67"
type input "Xochimilco"
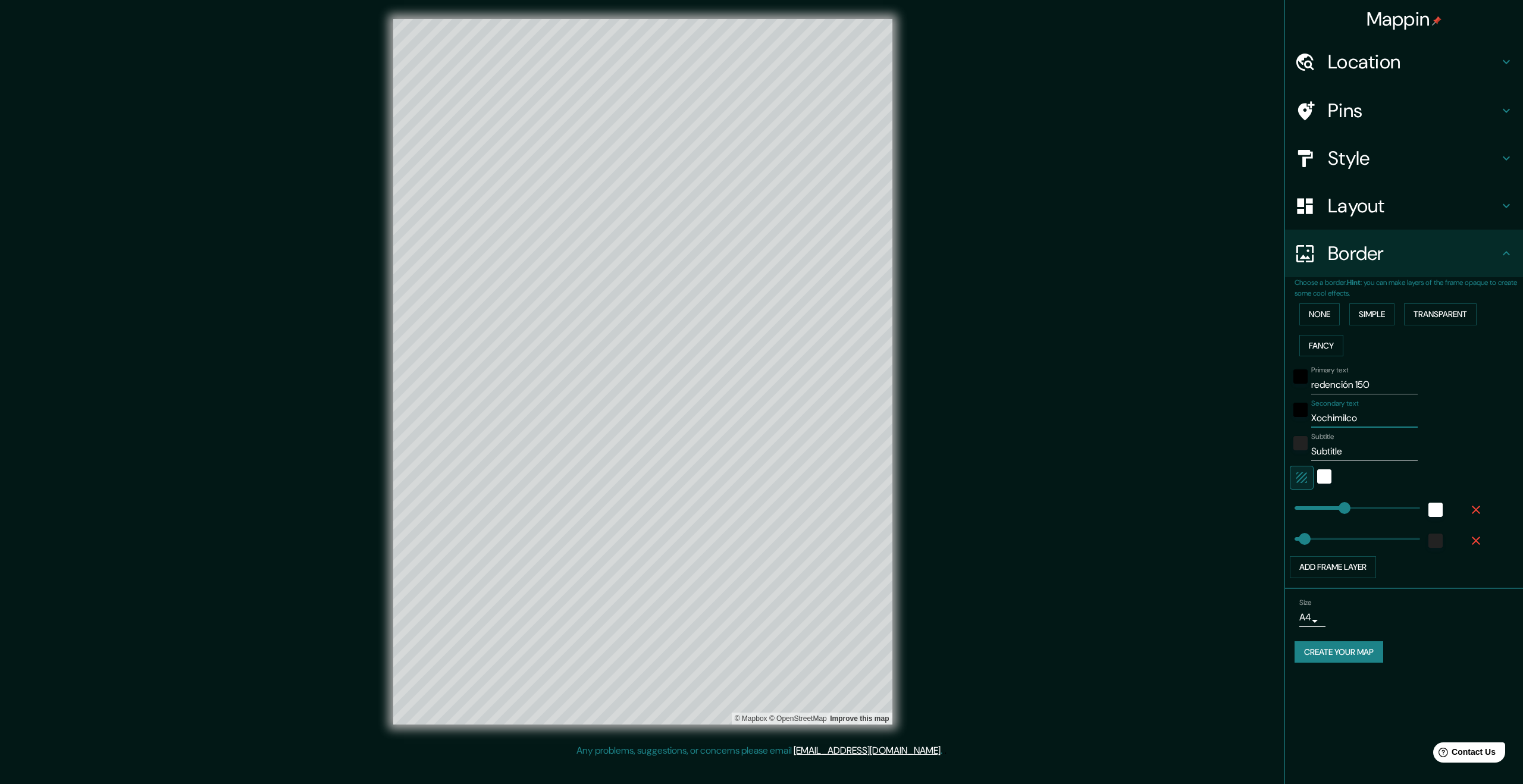
type input "336"
type input "67"
type input "Xochimilco"
drag, startPoint x: 1379, startPoint y: 449, endPoint x: 1370, endPoint y: 440, distance: 12.7
click at [1370, 440] on div "Subtitle Subtitle" at bounding box center [1364, 447] width 106 height 28
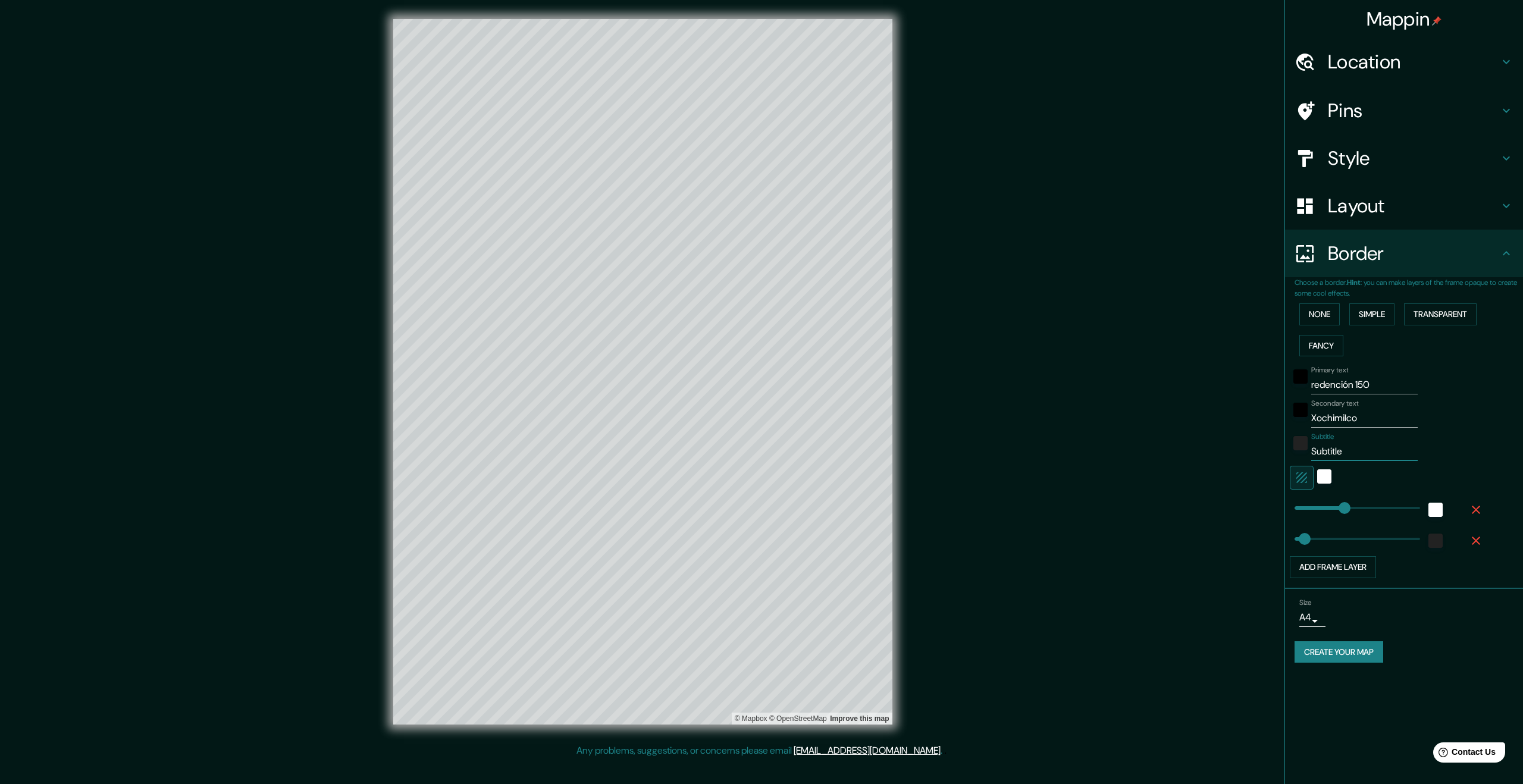
type input "c"
type input "336"
type input "67"
type input "cd"
type input "336"
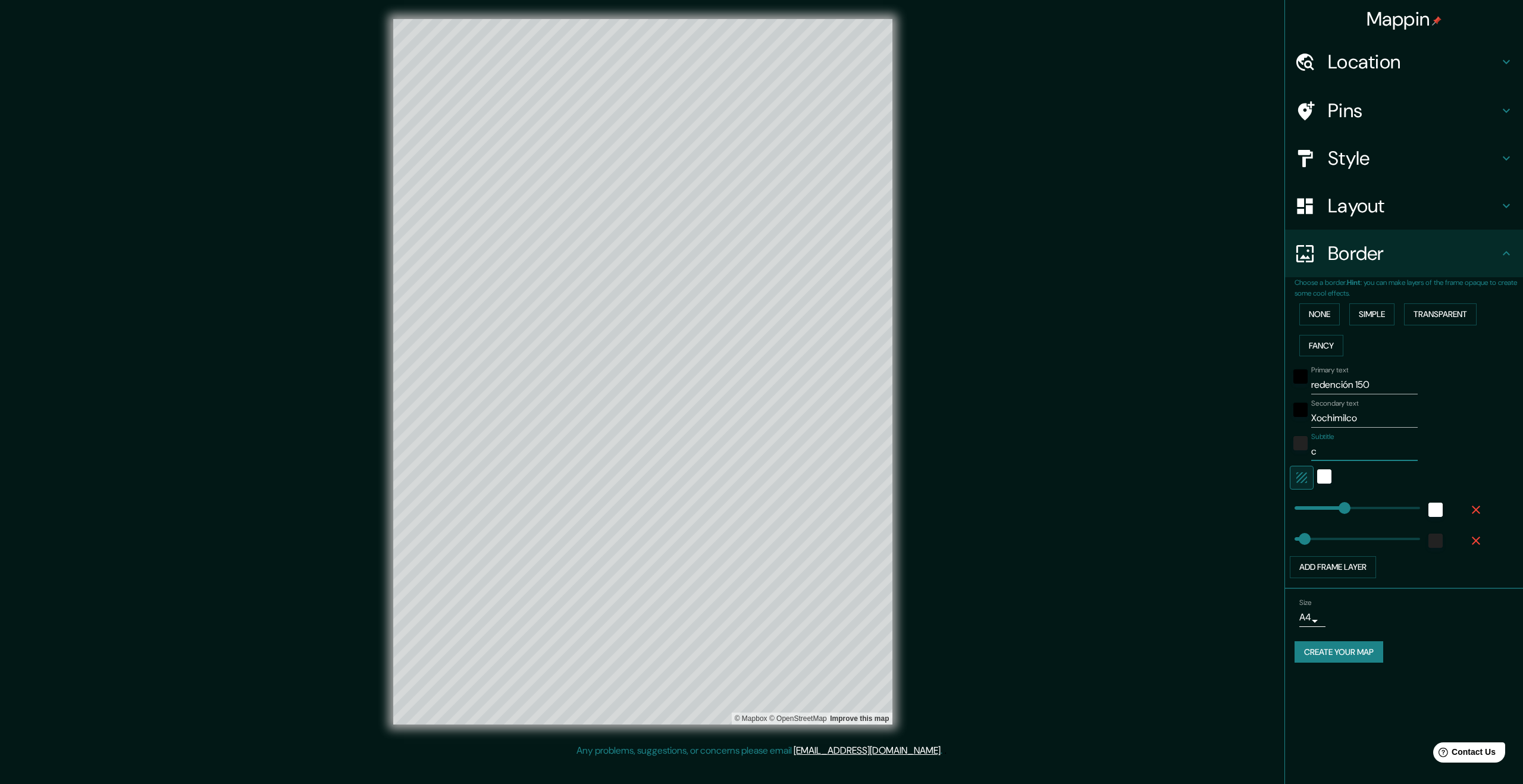
type input "67"
type input "cdm"
type input "336"
type input "67"
type input "cdmx"
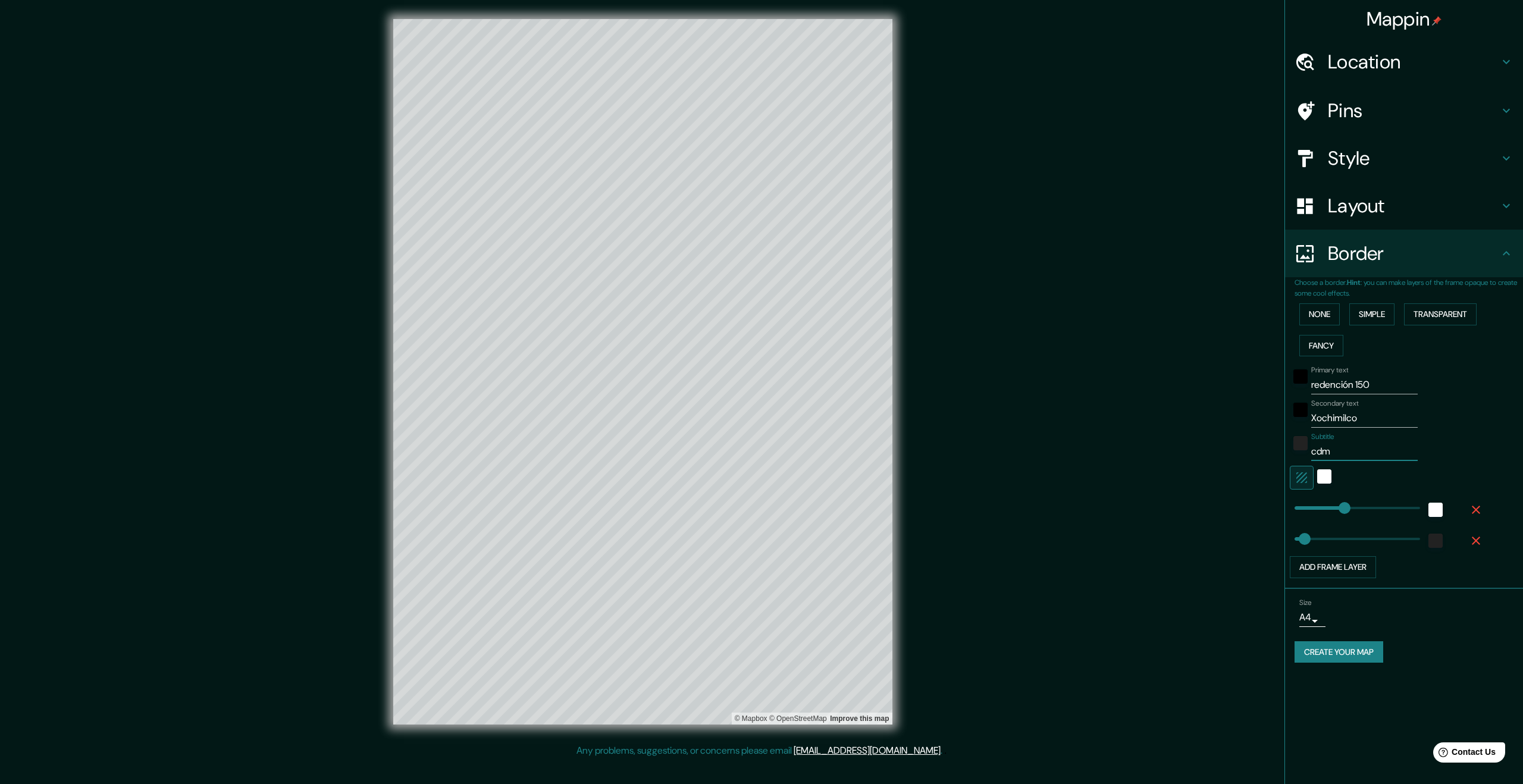
type input "336"
type input "67"
type input "cdm"
type input "336"
type input "67"
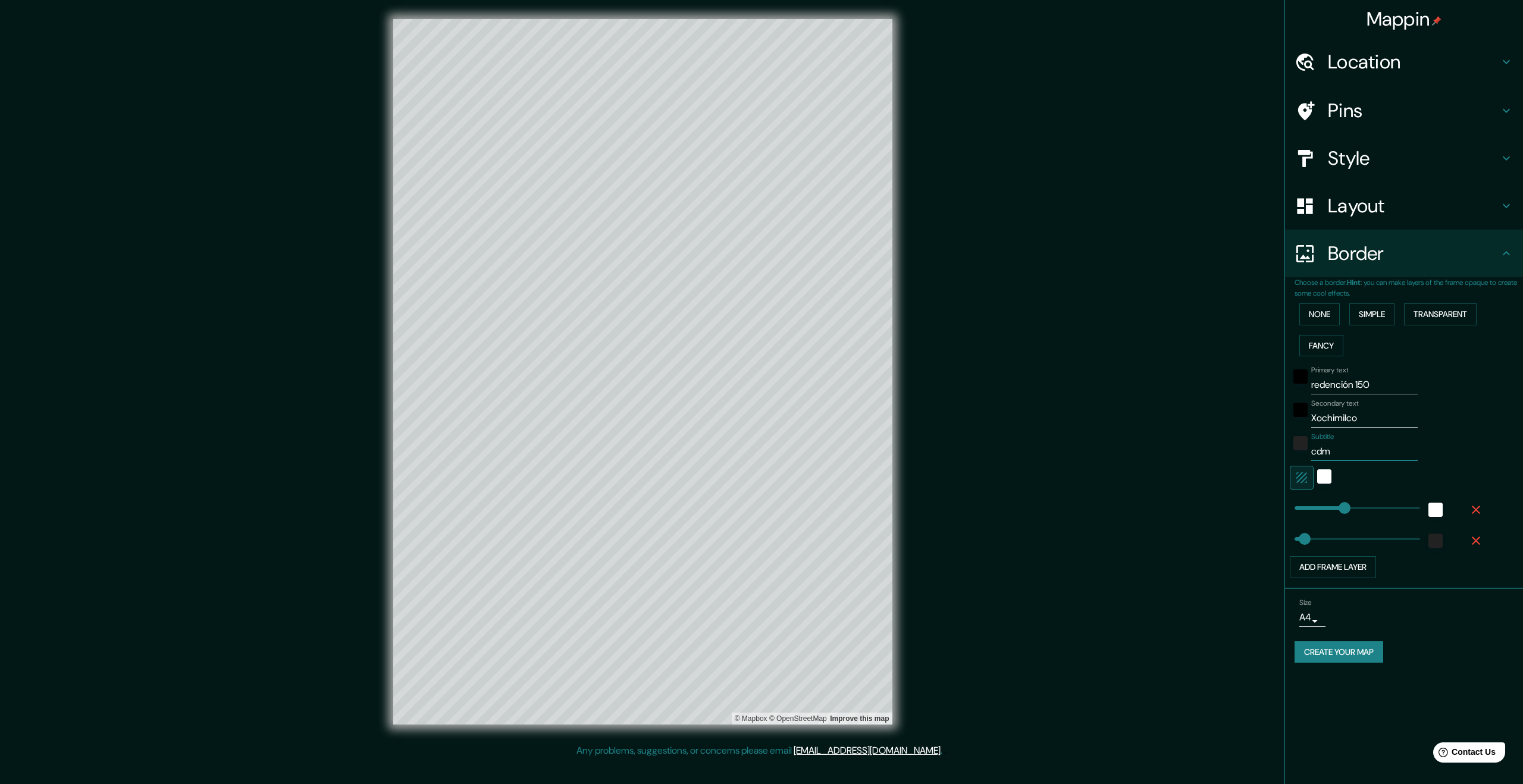
type input "cd"
type input "336"
type input "67"
type input "c"
type input "336"
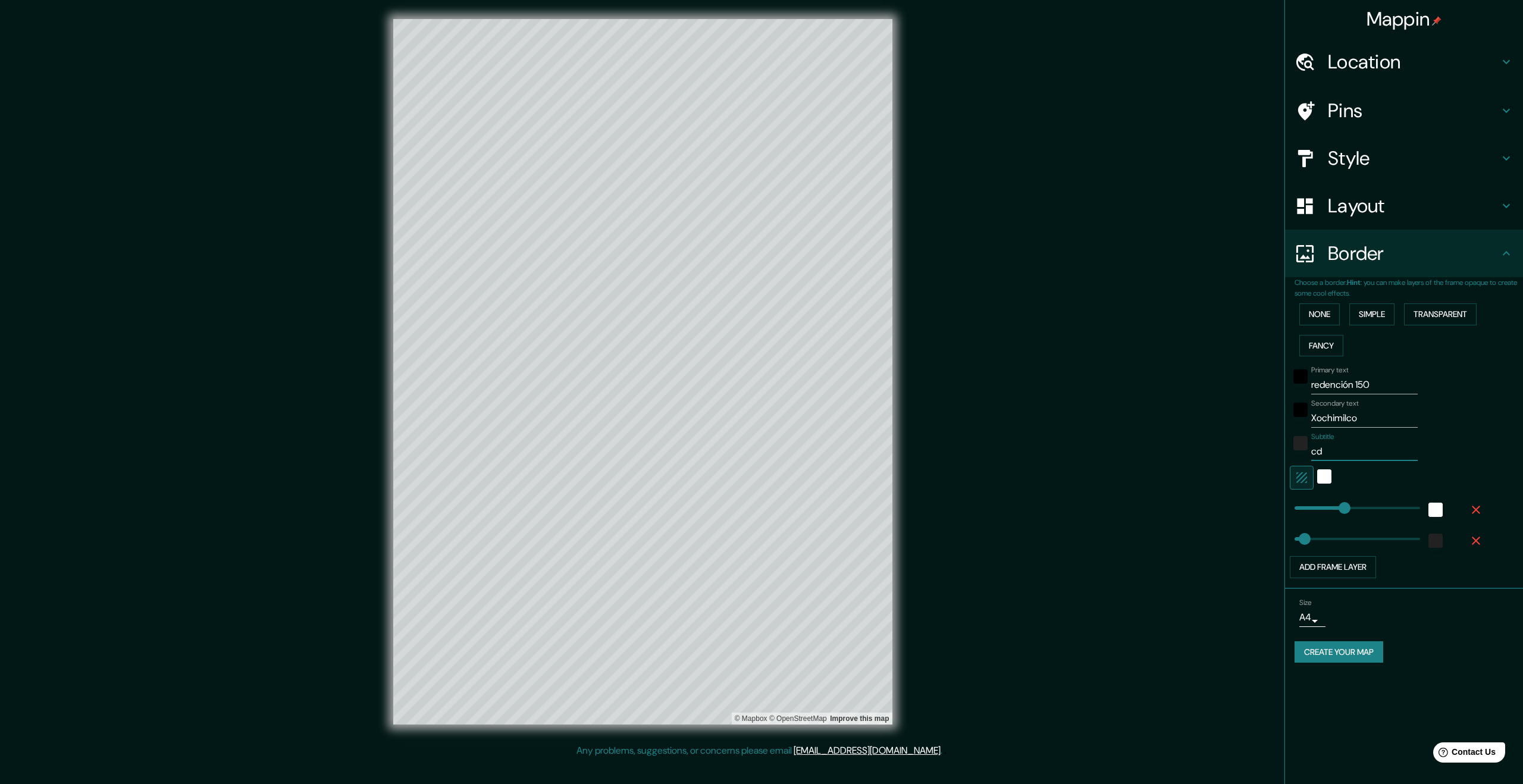
type input "67"
type input "336"
type input "67"
type input "C"
type input "336"
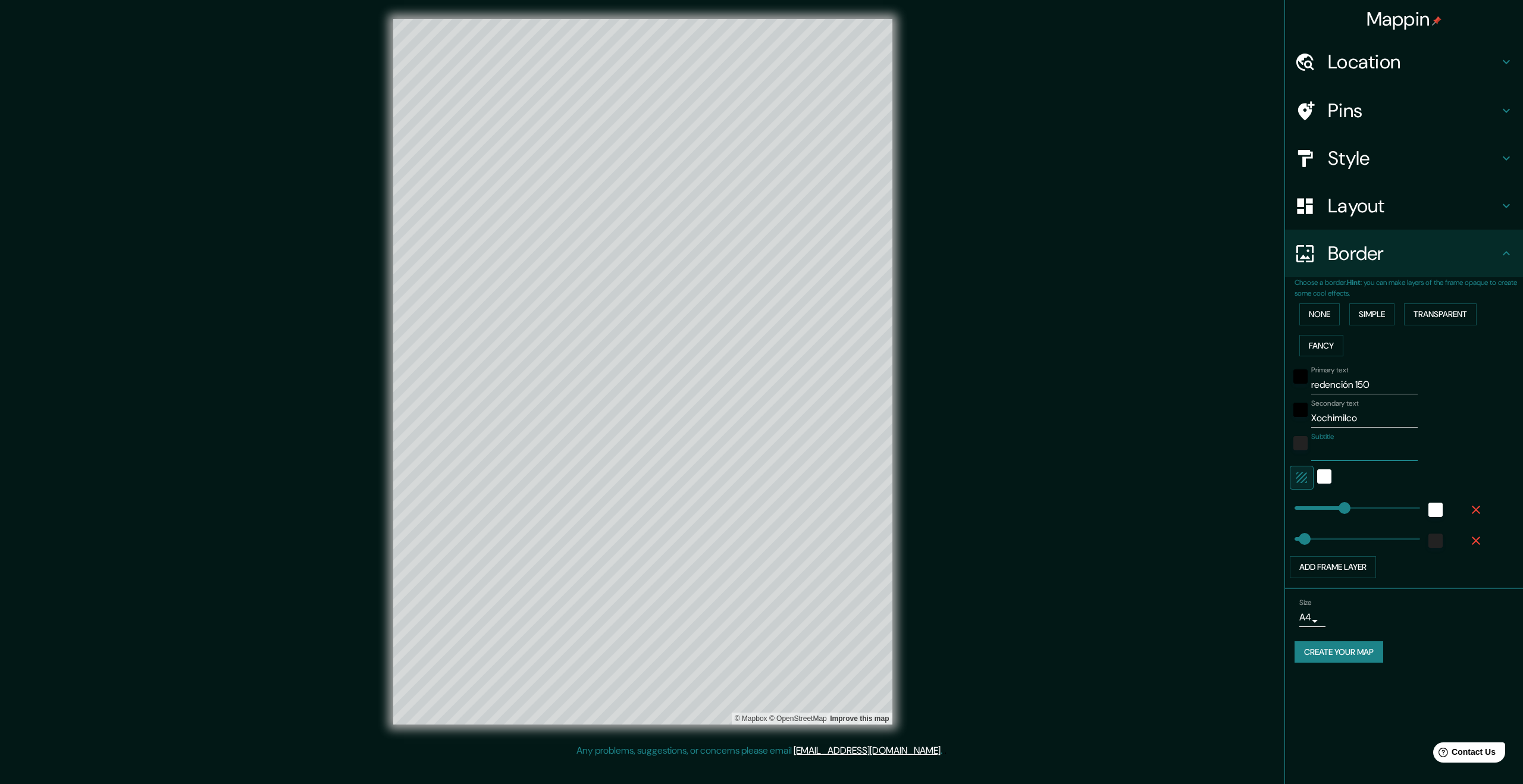
type input "67"
type input "CD"
type input "336"
type input "67"
type input "CDM"
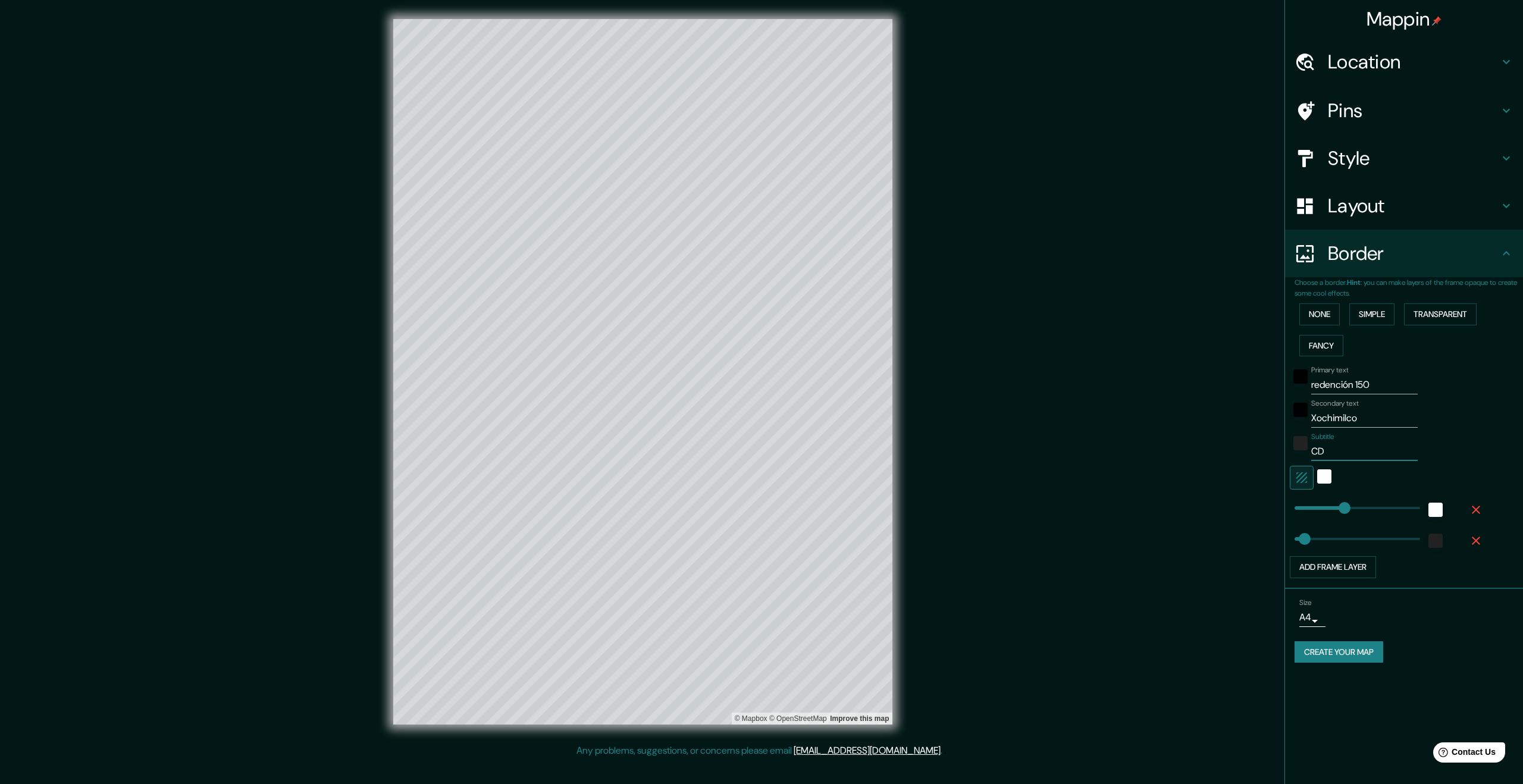
type input "336"
type input "67"
type input "CDMX"
type input "336"
type input "67"
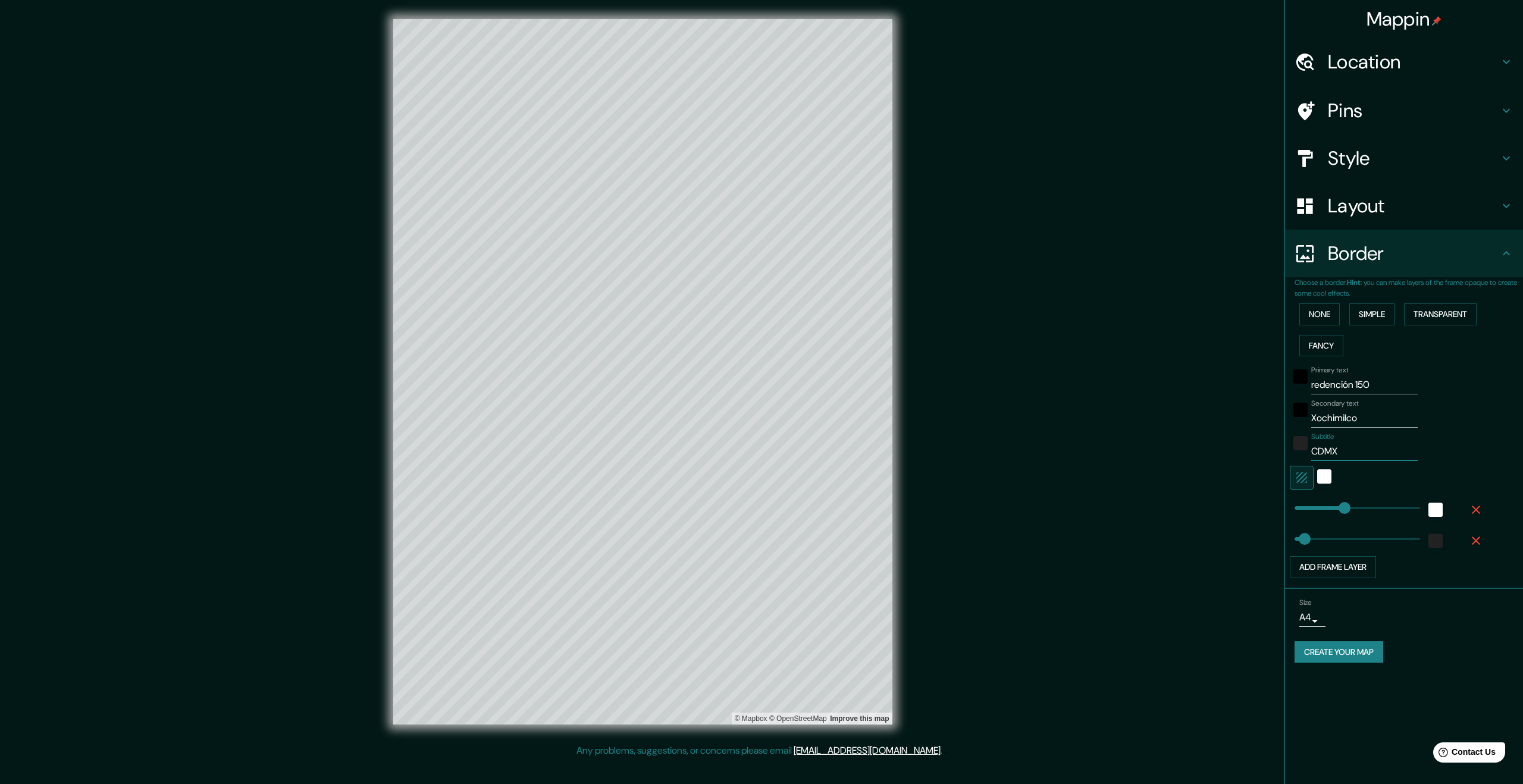
type input "CDMX"
click at [1459, 587] on div "Choose a border. Hint : you can make layers of the frame opaque to create some …" at bounding box center [1404, 433] width 238 height 312
click at [1374, 653] on button "Create your map" at bounding box center [1339, 653] width 89 height 22
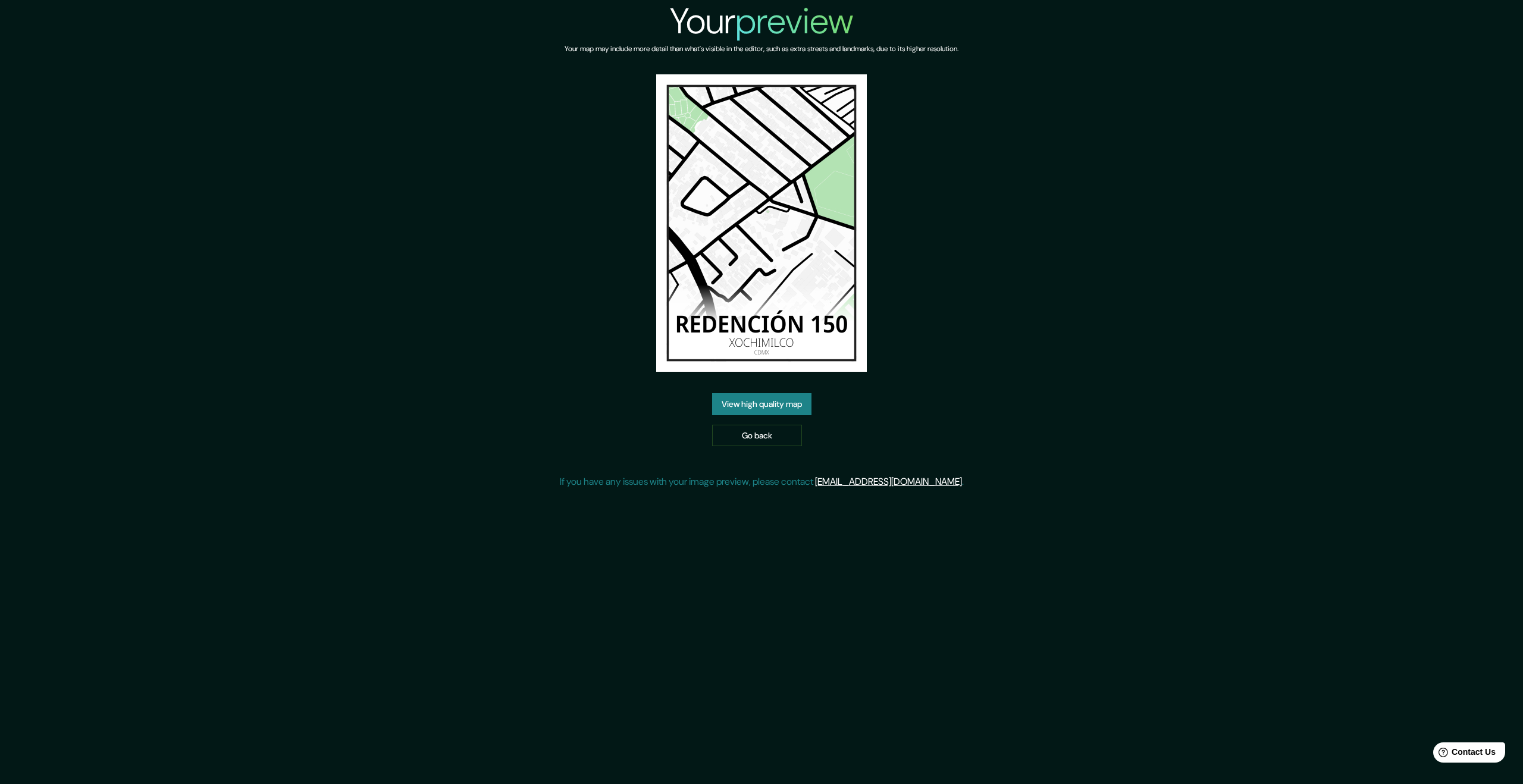
click at [770, 403] on link "View high quality map" at bounding box center [761, 404] width 99 height 22
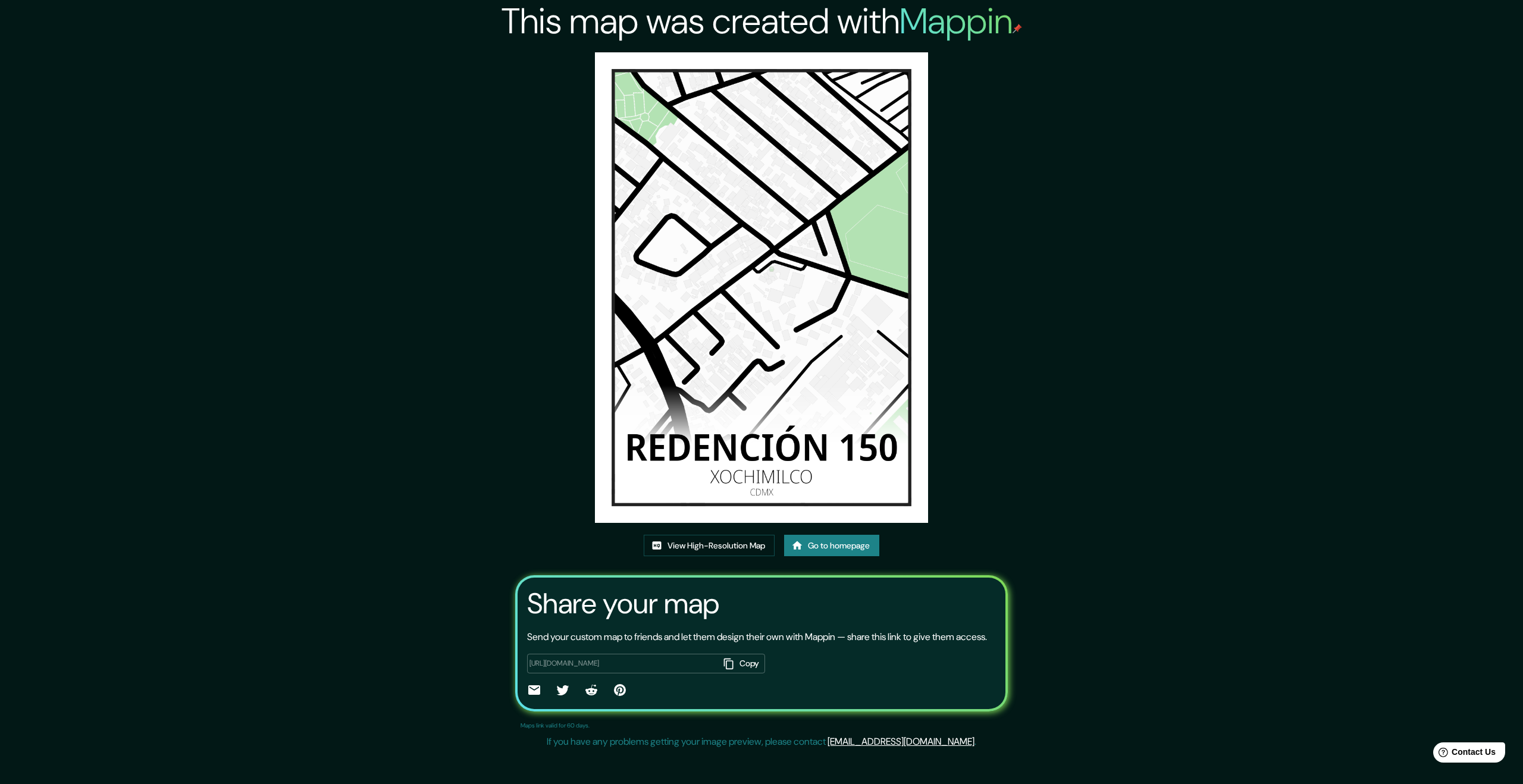
click at [731, 654] on button "Copy" at bounding box center [742, 664] width 47 height 19
click at [715, 535] on link "View High-Resolution Map" at bounding box center [709, 546] width 131 height 22
click at [825, 535] on link "Go to homepage" at bounding box center [831, 546] width 95 height 22
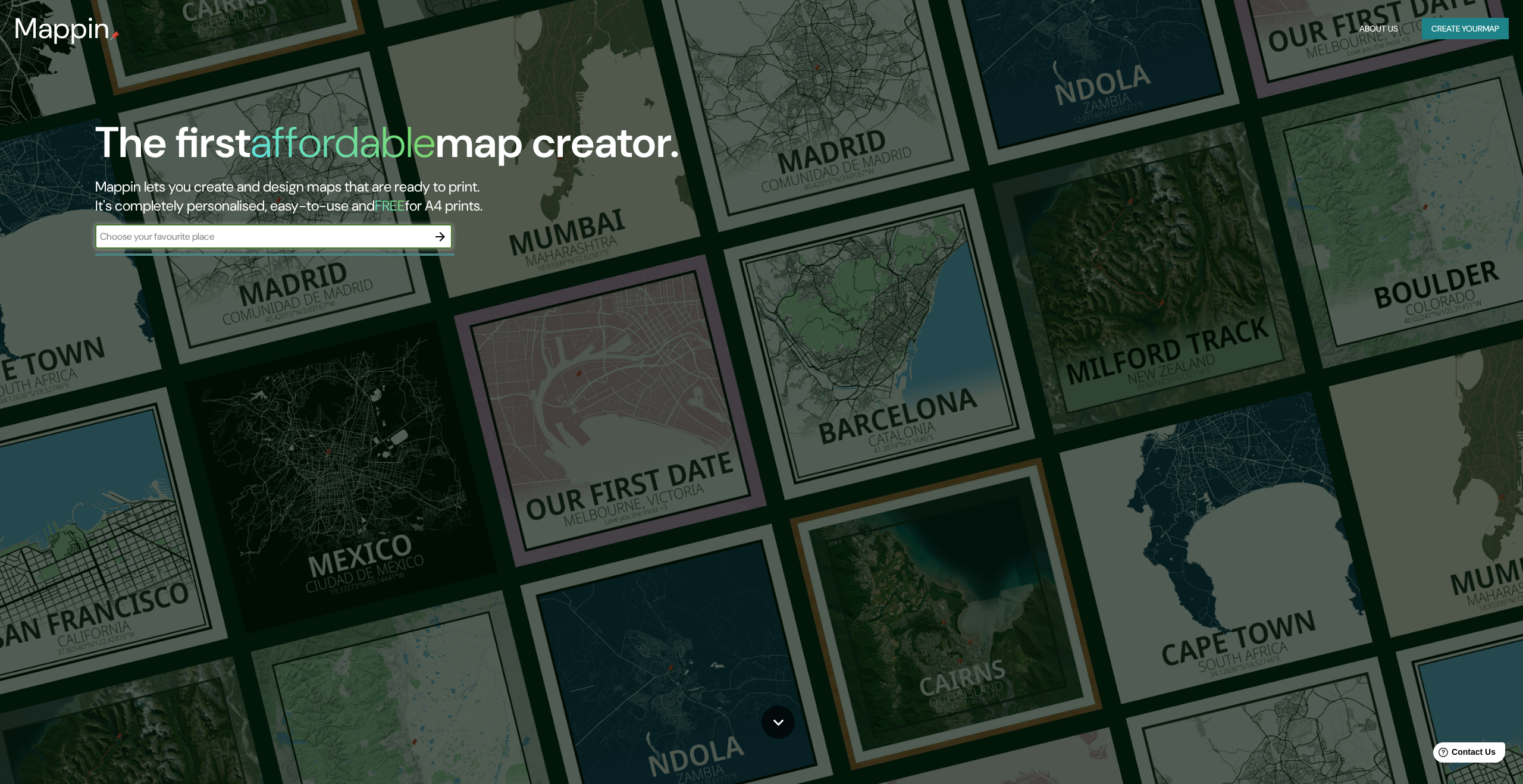
click at [353, 244] on div "​" at bounding box center [274, 237] width 357 height 24
type input "[DATE][PERSON_NAME] totolapan"
click at [441, 240] on icon "button" at bounding box center [440, 237] width 10 height 10
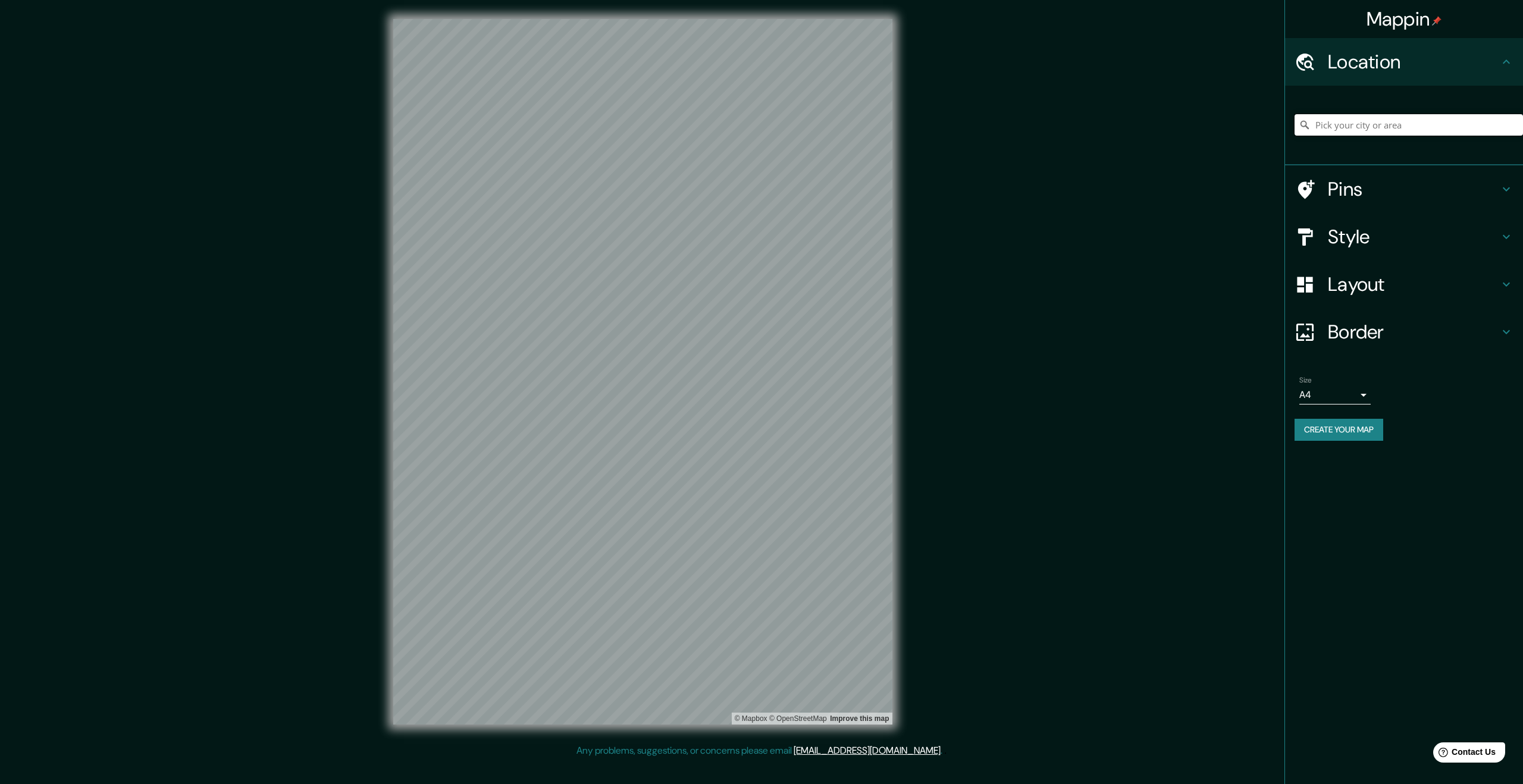
click at [1333, 128] on input "Pick your city or area" at bounding box center [1408, 124] width 228 height 22
click at [1376, 237] on h4 "Style" at bounding box center [1413, 237] width 172 height 24
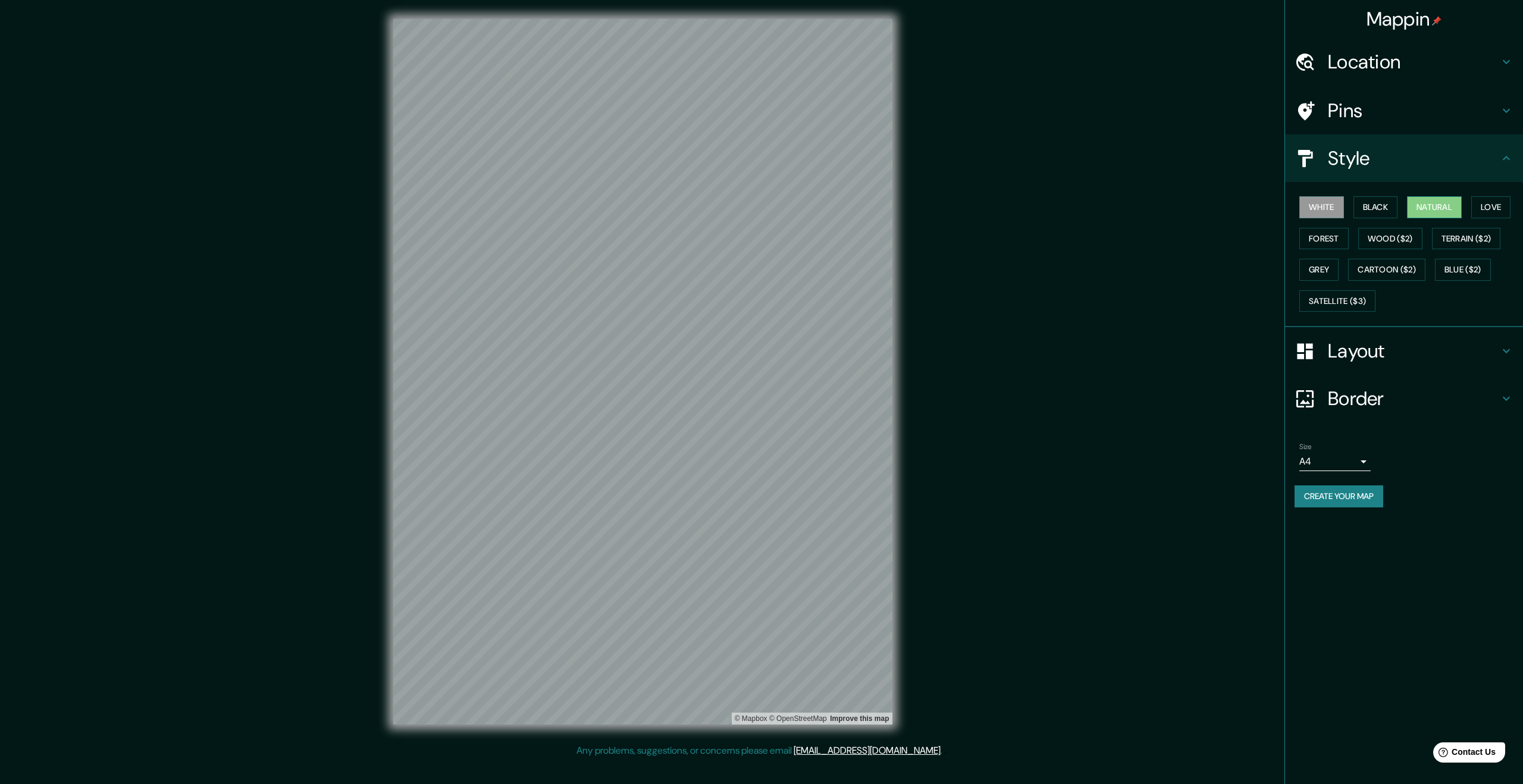
click at [1448, 208] on button "Natural" at bounding box center [1434, 208] width 55 height 22
click at [940, 737] on div "Mappin Location [DATE][GEOGRAPHIC_DATA][PERSON_NAME], [GEOGRAPHIC_DATA], [GEOGR…" at bounding box center [761, 381] width 1523 height 762
click at [996, 593] on div "Mappin Location [DATE][GEOGRAPHIC_DATA][PERSON_NAME], [GEOGRAPHIC_DATA], [GEOGR…" at bounding box center [761, 381] width 1523 height 762
click at [762, 783] on div "Mappin Location [DATE][GEOGRAPHIC_DATA][PERSON_NAME], [GEOGRAPHIC_DATA], [GEOGR…" at bounding box center [761, 392] width 1523 height 784
click at [1414, 111] on h4 "Pins" at bounding box center [1413, 110] width 172 height 24
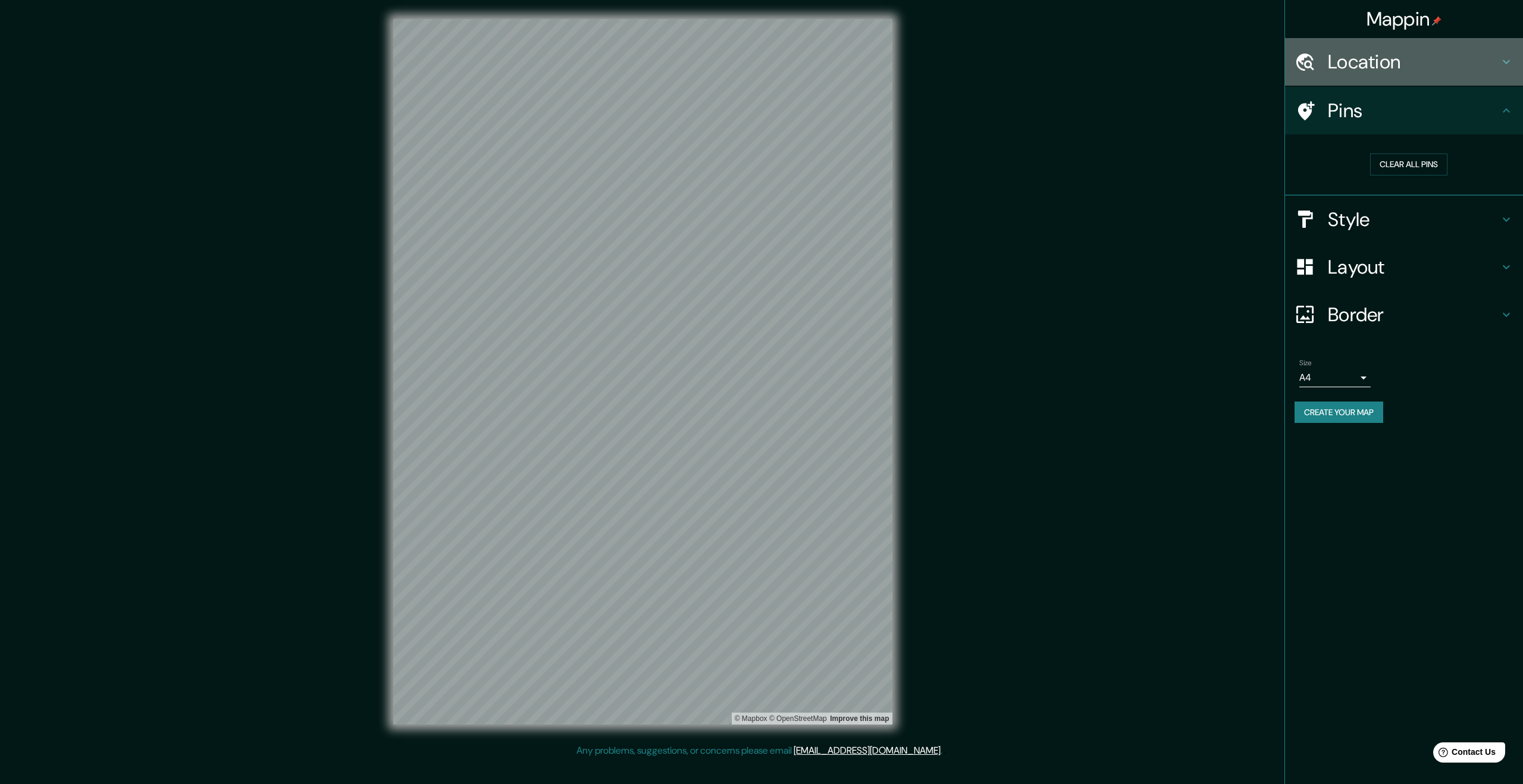
click at [1405, 69] on h4 "Location" at bounding box center [1413, 62] width 172 height 24
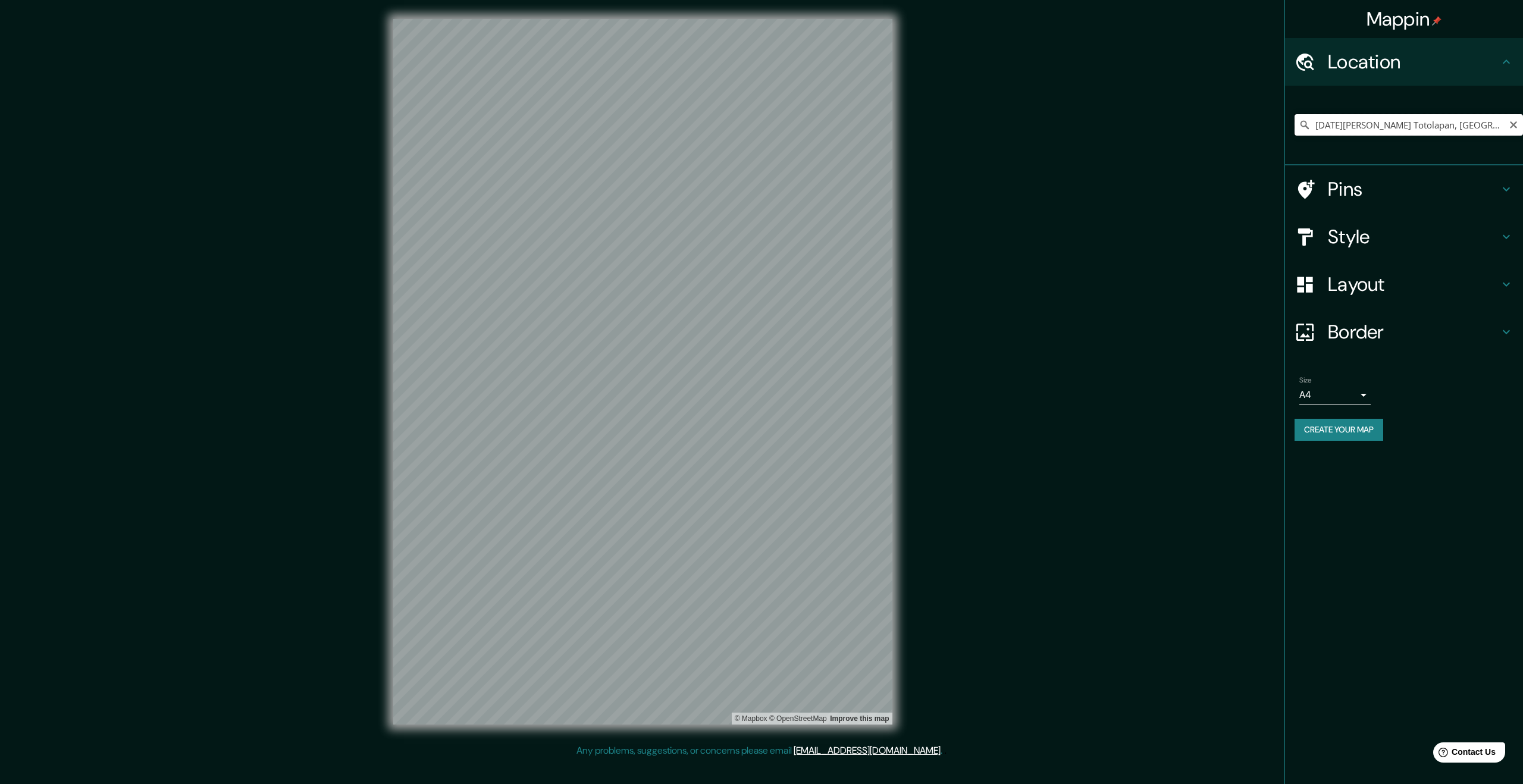
click at [1429, 123] on input "[DATE][PERSON_NAME] Totolapan, [GEOGRAPHIC_DATA], [GEOGRAPHIC_DATA]" at bounding box center [1408, 124] width 228 height 22
drag, startPoint x: 1483, startPoint y: 126, endPoint x: 1464, endPoint y: 94, distance: 37.2
click at [1464, 94] on div "[DATE][PERSON_NAME] Totolapan, [GEOGRAPHIC_DATA], [GEOGRAPHIC_DATA]" at bounding box center [1404, 125] width 238 height 80
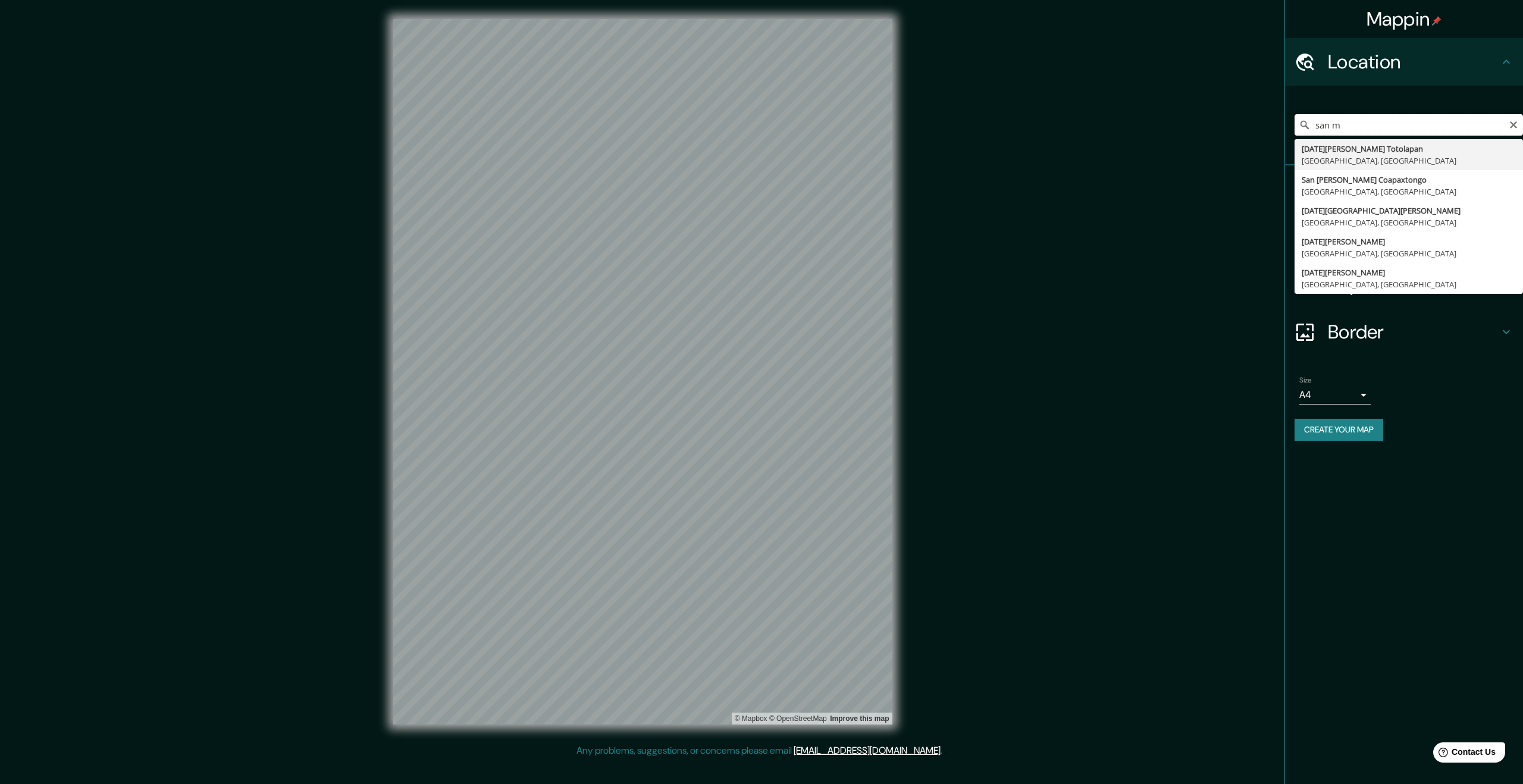
type input "[DATE][PERSON_NAME] Totolapan, [GEOGRAPHIC_DATA], [GEOGRAPHIC_DATA]"
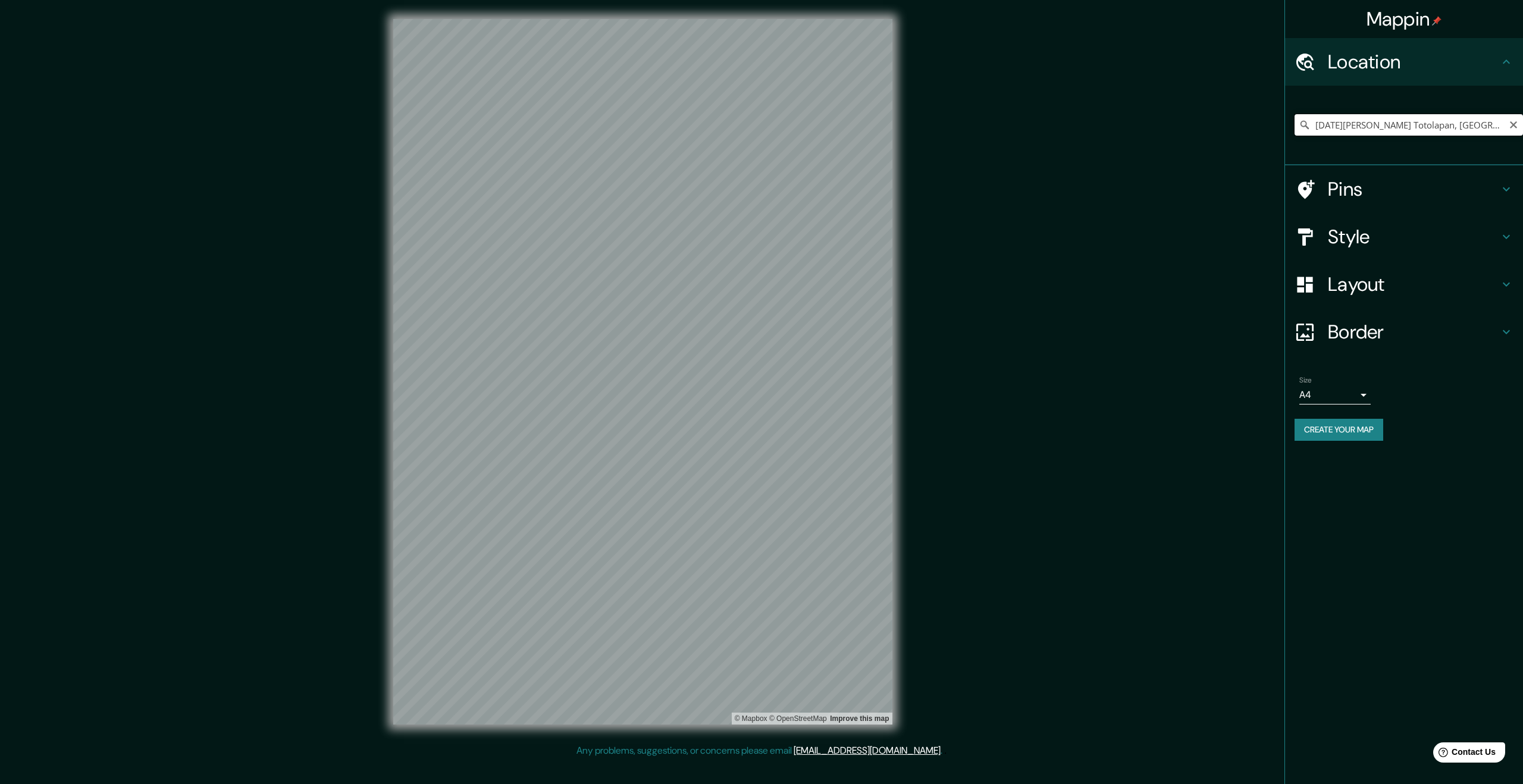
click at [1485, 120] on input "[DATE][PERSON_NAME] Totolapan, [GEOGRAPHIC_DATA], [GEOGRAPHIC_DATA]" at bounding box center [1408, 124] width 228 height 22
click at [1419, 249] on div "Style" at bounding box center [1404, 237] width 238 height 48
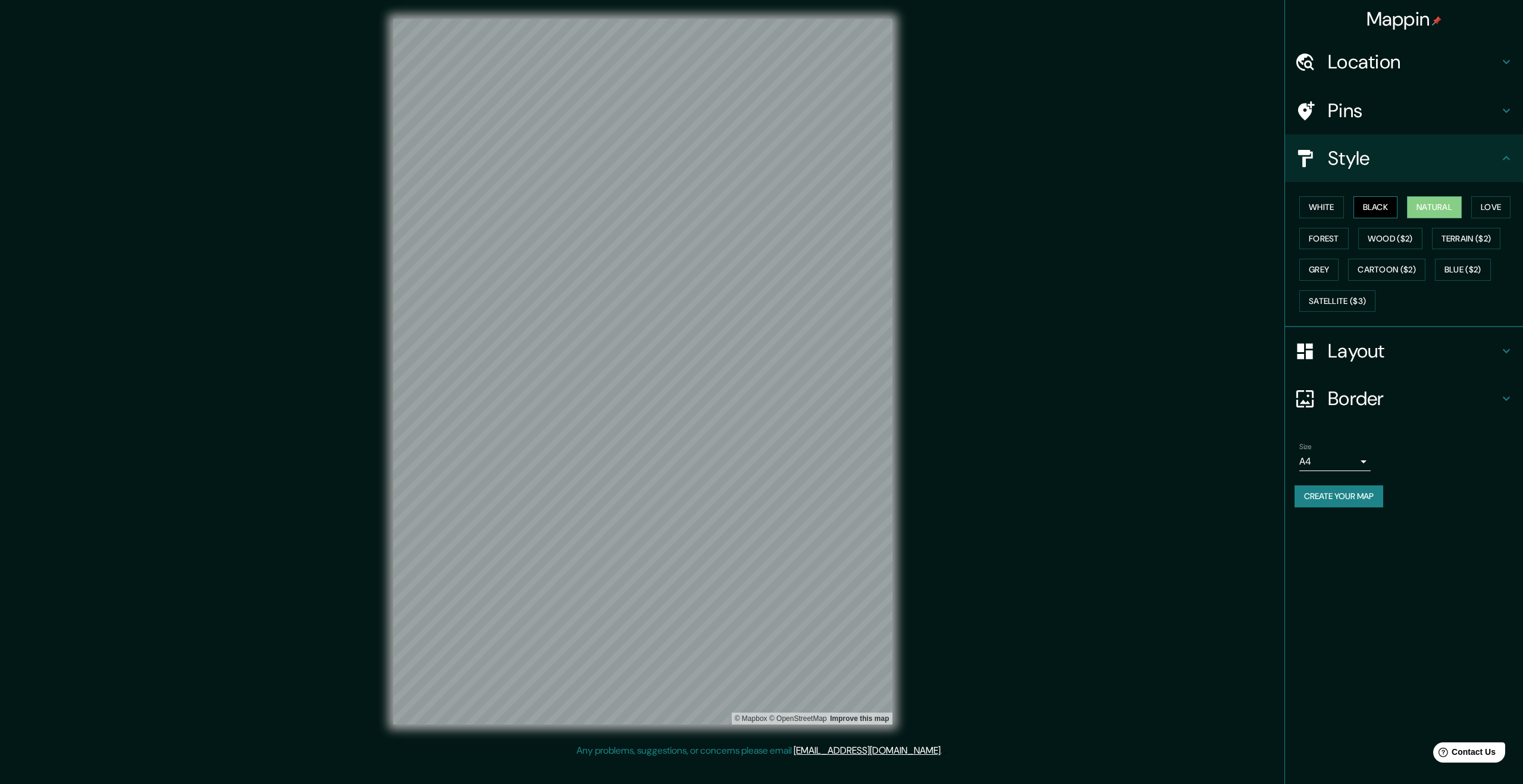
click at [1385, 211] on button "Black" at bounding box center [1376, 208] width 44 height 22
click at [1345, 206] on div "White Black Natural Love Forest Wood ($2) Terrain ($2) Grey Cartoon ($2) Blue (…" at bounding box center [1408, 254] width 228 height 125
click at [1331, 207] on button "White" at bounding box center [1322, 208] width 44 height 22
click at [1433, 210] on button "Natural" at bounding box center [1434, 208] width 55 height 22
click at [1497, 204] on button "Love" at bounding box center [1491, 208] width 40 height 22
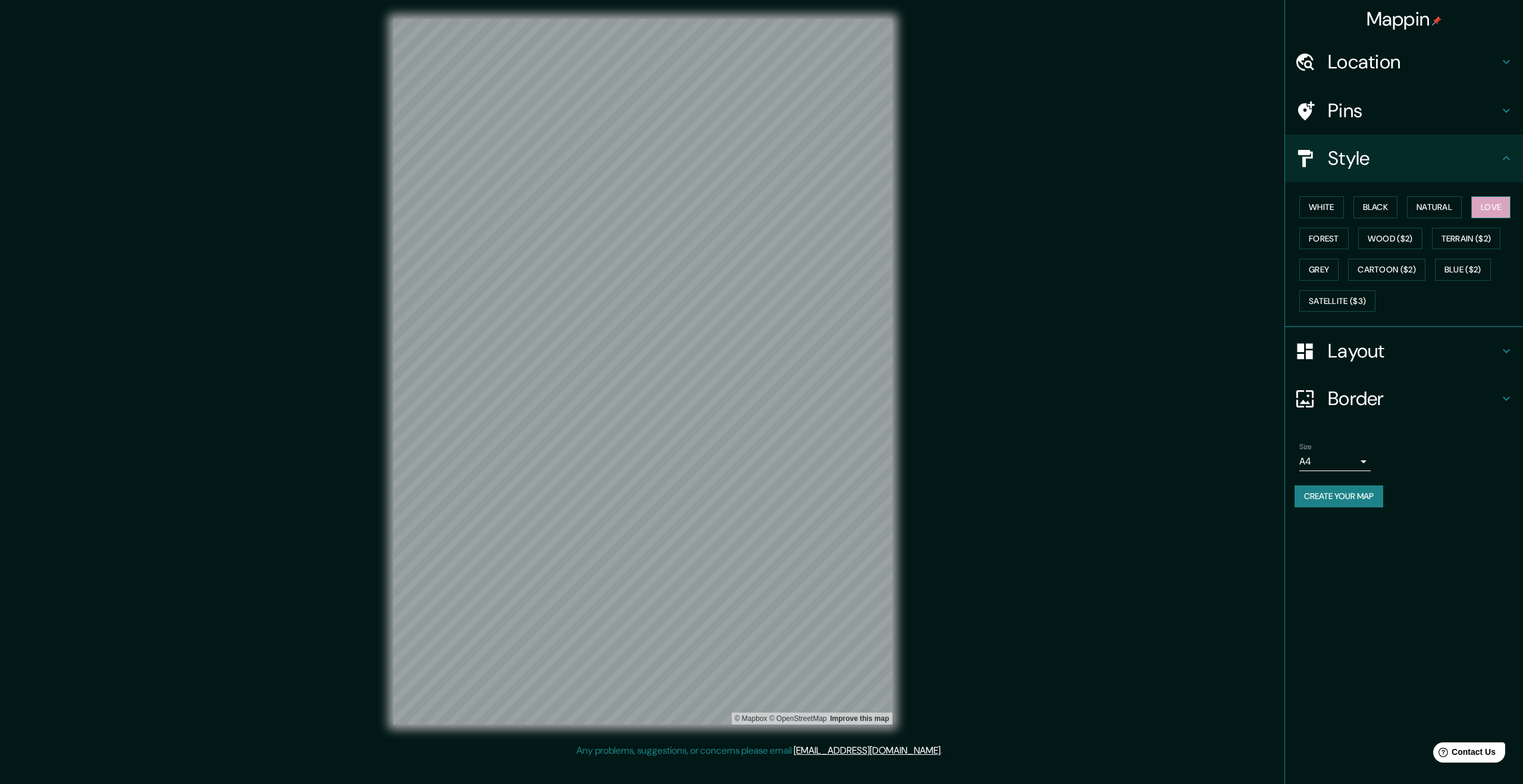
click at [1497, 205] on button "Love" at bounding box center [1491, 208] width 40 height 22
click at [1462, 206] on button "Natural" at bounding box center [1434, 208] width 55 height 22
click at [1322, 230] on button "Forest" at bounding box center [1324, 239] width 49 height 22
click at [1451, 236] on button "Terrain ($2)" at bounding box center [1466, 239] width 69 height 22
click at [1397, 233] on button "Wood ($2)" at bounding box center [1390, 239] width 65 height 22
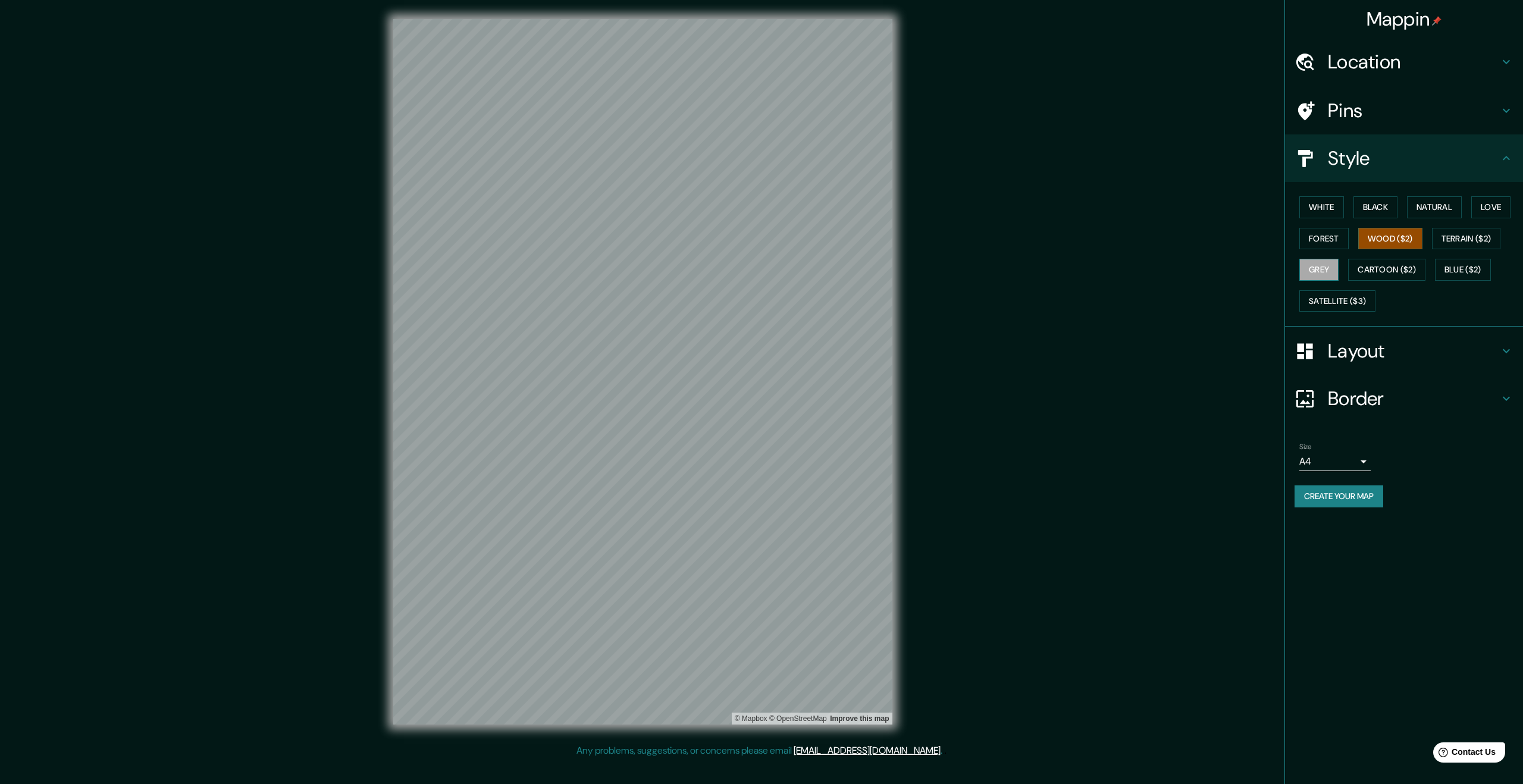
click at [1321, 267] on button "Grey" at bounding box center [1319, 270] width 40 height 22
click at [1389, 263] on button "Cartoon ($2)" at bounding box center [1386, 270] width 77 height 22
click at [1466, 275] on button "Blue ($2)" at bounding box center [1463, 270] width 56 height 22
click at [1338, 296] on button "Satellite ($3)" at bounding box center [1338, 301] width 76 height 22
